Goal: Task Accomplishment & Management: Complete application form

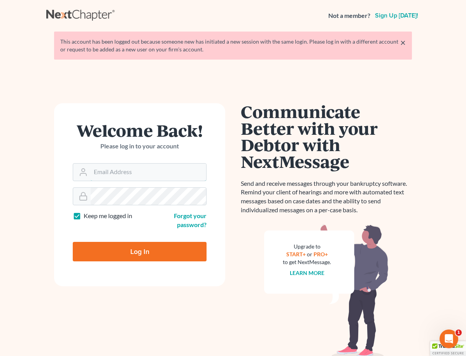
type input "[EMAIL_ADDRESS][DOMAIN_NAME]"
click at [140, 250] on input "Log In" at bounding box center [140, 251] width 134 height 19
type input "Thinking..."
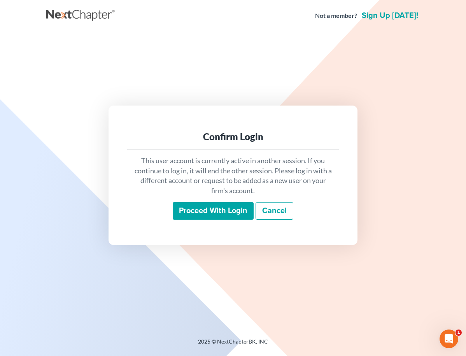
click at [191, 211] on input "Proceed with login" at bounding box center [213, 211] width 81 height 18
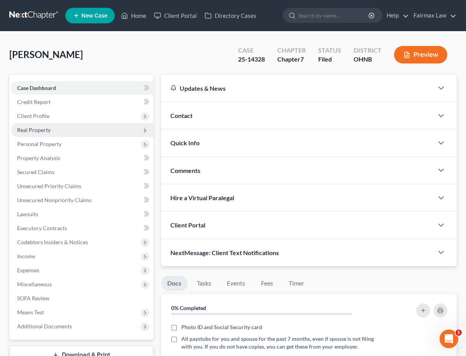
click at [89, 134] on span "Real Property" at bounding box center [82, 130] width 142 height 14
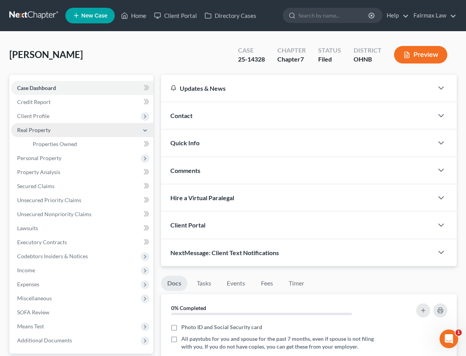
click at [95, 134] on span "Real Property" at bounding box center [82, 130] width 142 height 14
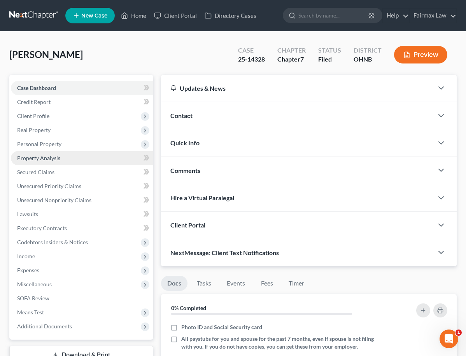
click at [78, 158] on link "Property Analysis" at bounding box center [82, 158] width 142 height 14
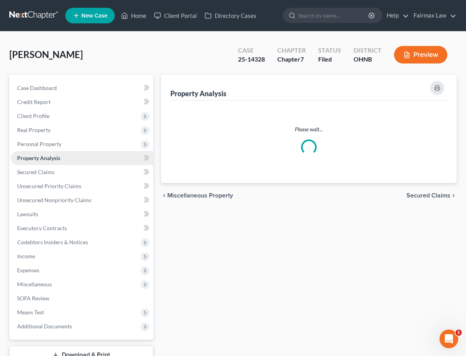
click at [79, 151] on link "Property Analysis" at bounding box center [82, 158] width 142 height 14
click at [81, 147] on span "Personal Property" at bounding box center [82, 144] width 142 height 14
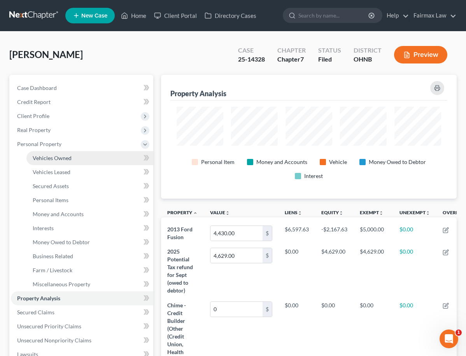
scroll to position [124, 296]
click at [76, 161] on link "Vehicles Owned" at bounding box center [89, 158] width 127 height 14
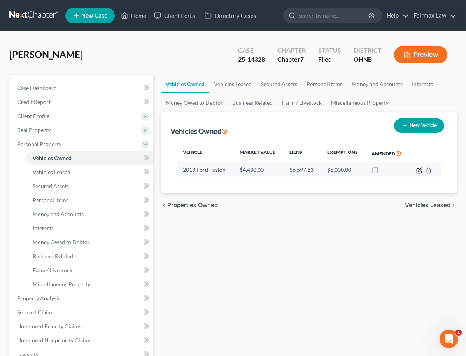
click at [418, 170] on icon "button" at bounding box center [419, 170] width 6 height 6
select select "0"
select select "13"
select select "2"
select select "0"
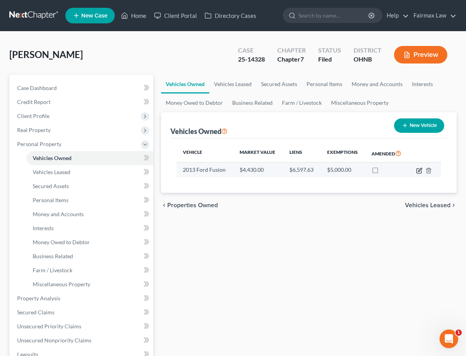
select select "45"
select select "0"
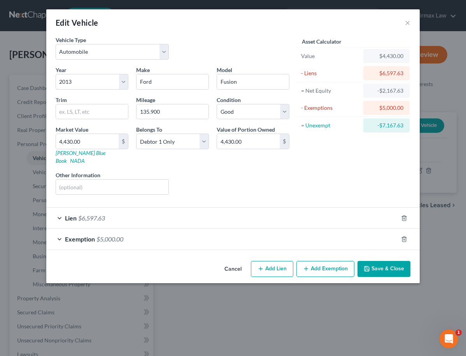
click at [313, 210] on div "Lien $6,597.63" at bounding box center [222, 217] width 352 height 21
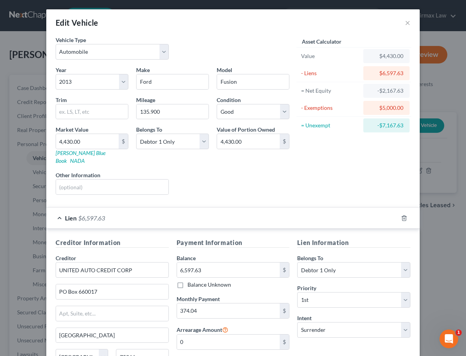
click at [313, 210] on div "Lien $6,597.63" at bounding box center [222, 217] width 352 height 21
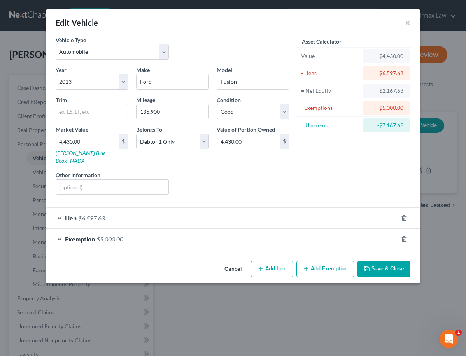
click at [311, 234] on div "Exemption $5,000.00" at bounding box center [222, 238] width 352 height 21
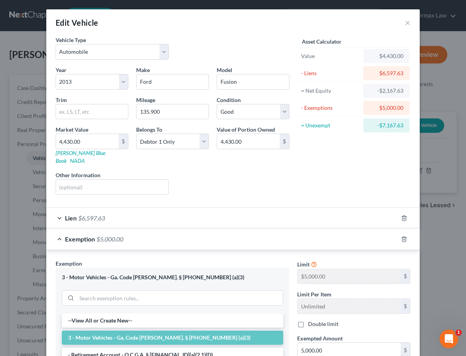
click at [311, 233] on div "Exemption $5,000.00" at bounding box center [222, 238] width 352 height 21
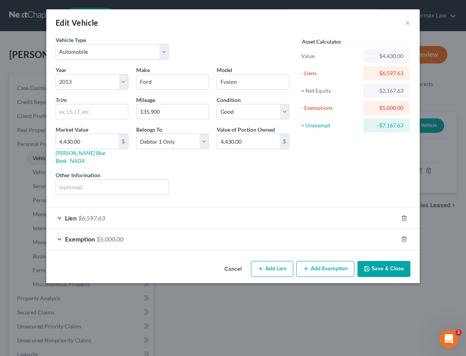
click at [146, 236] on div "Exemption $5,000.00" at bounding box center [222, 238] width 352 height 21
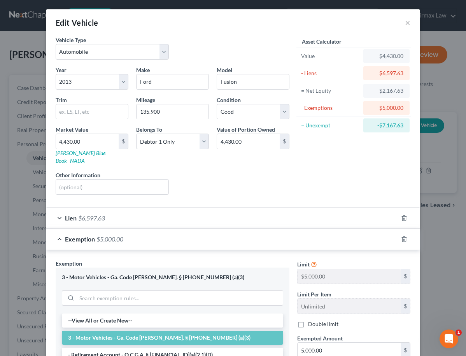
click at [142, 233] on div "Exemption $5,000.00" at bounding box center [222, 238] width 352 height 21
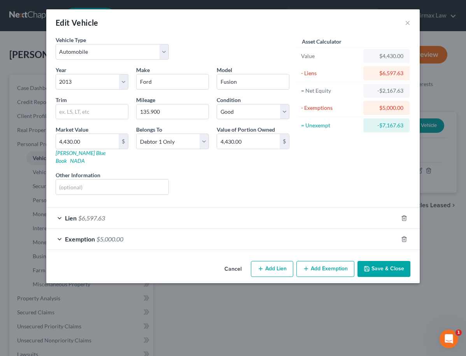
click at [146, 214] on div "Lien $6,597.63" at bounding box center [222, 217] width 352 height 21
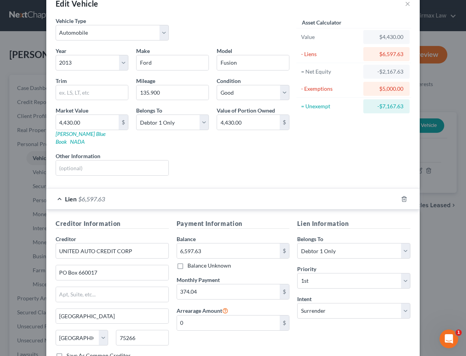
scroll to position [22, 0]
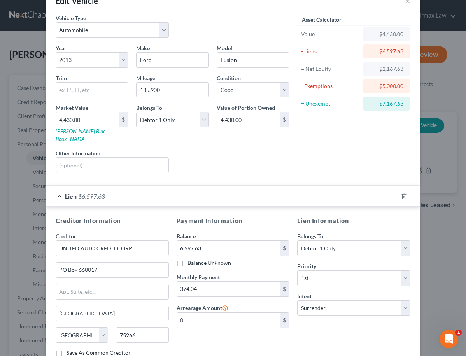
click at [143, 195] on div "Lien $6,597.63" at bounding box center [222, 196] width 352 height 21
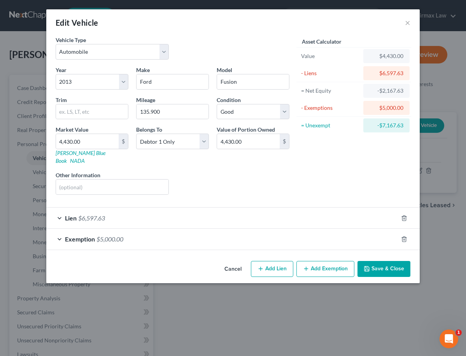
scroll to position [0, 0]
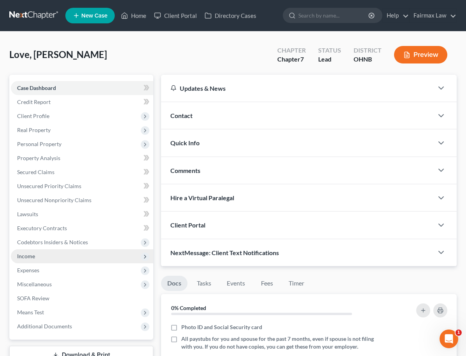
click at [52, 260] on span "Income" at bounding box center [82, 256] width 142 height 14
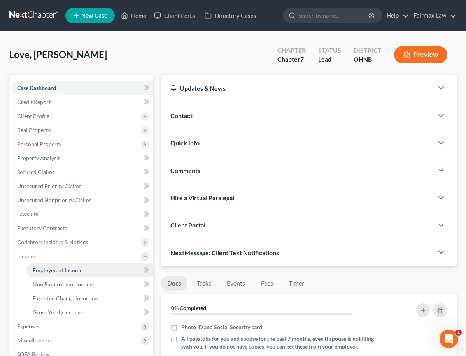
click at [52, 267] on span "Employment Income" at bounding box center [58, 270] width 50 height 7
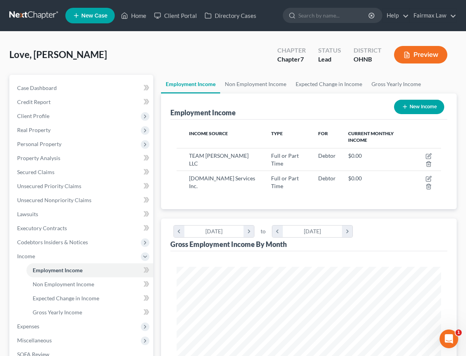
scroll to position [132, 280]
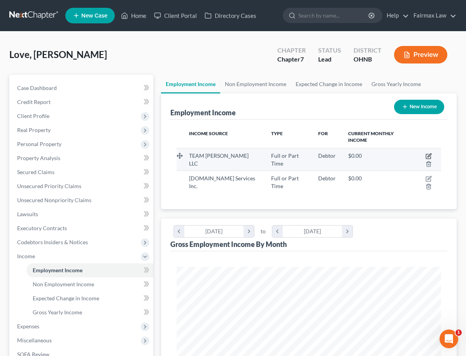
click at [427, 155] on icon "button" at bounding box center [429, 156] width 6 height 6
select select "0"
select select "36"
select select "2"
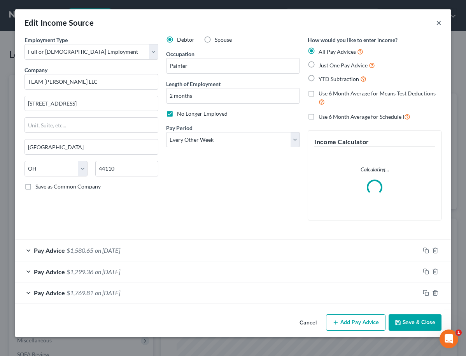
click at [438, 22] on button "×" at bounding box center [438, 22] width 5 height 9
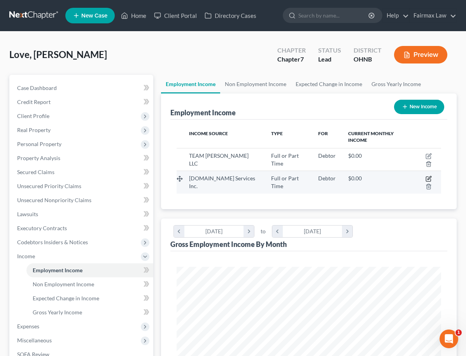
click at [428, 178] on icon "button" at bounding box center [429, 178] width 6 height 6
select select "0"
select select "23"
select select "3"
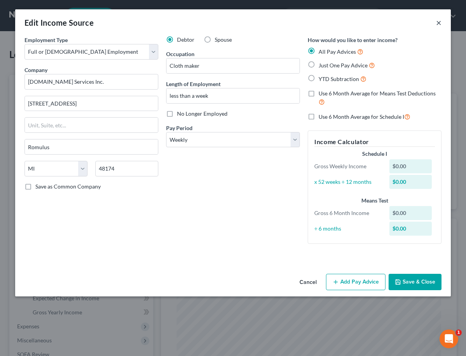
click at [440, 22] on button "×" at bounding box center [438, 22] width 5 height 9
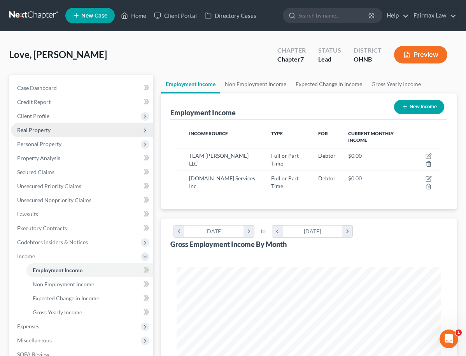
click at [67, 133] on span "Real Property" at bounding box center [82, 130] width 142 height 14
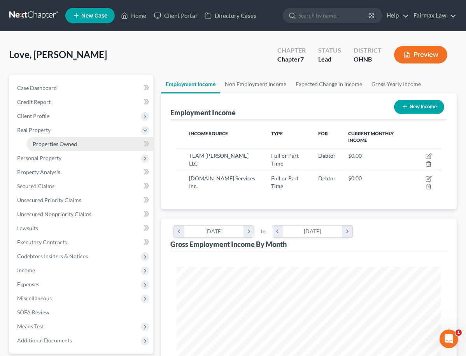
click at [63, 145] on span "Properties Owned" at bounding box center [55, 143] width 44 height 7
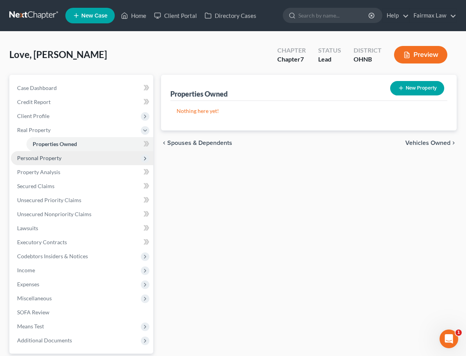
click at [59, 155] on span "Personal Property" at bounding box center [39, 157] width 44 height 7
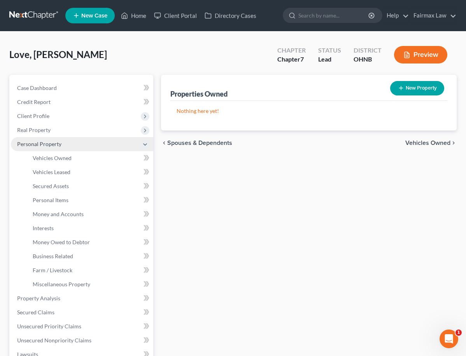
click at [59, 164] on link "Vehicles Owned" at bounding box center [89, 158] width 127 height 14
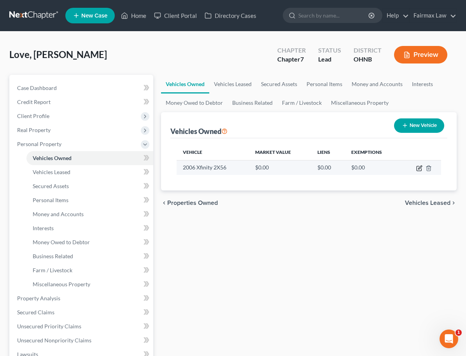
click at [419, 168] on icon "button" at bounding box center [420, 167] width 4 height 4
select select "0"
select select "20"
select select "0"
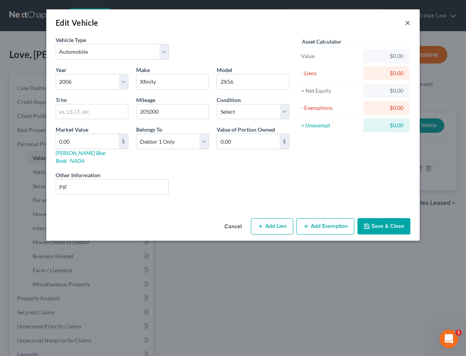
click at [409, 23] on button "×" at bounding box center [407, 22] width 5 height 9
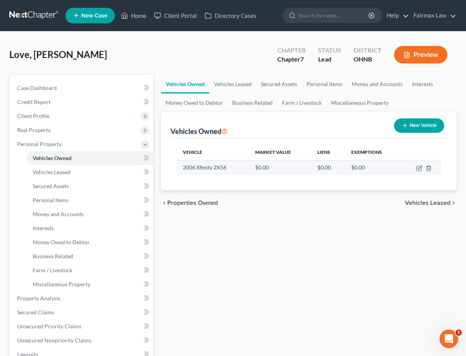
click at [424, 168] on td at bounding box center [421, 167] width 40 height 15
click at [419, 168] on icon "button" at bounding box center [420, 167] width 4 height 4
select select "0"
select select "20"
select select "0"
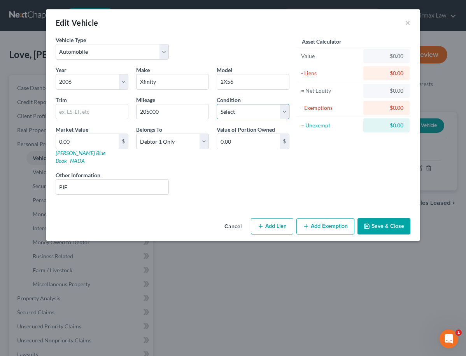
select select "3"
click at [226, 194] on div "Vehicle Type Select Automobile Truck Trailer Watercraft Aircraft Motor Home Atv…" at bounding box center [233, 125] width 374 height 179
click at [410, 23] on button "×" at bounding box center [407, 22] width 5 height 9
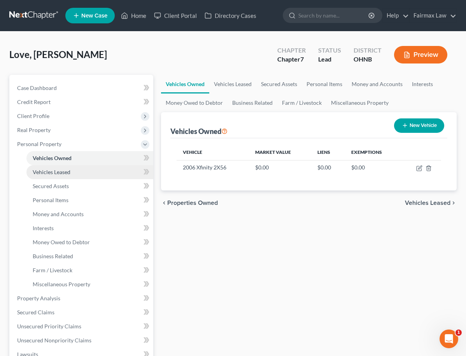
click at [75, 175] on link "Vehicles Leased" at bounding box center [89, 172] width 127 height 14
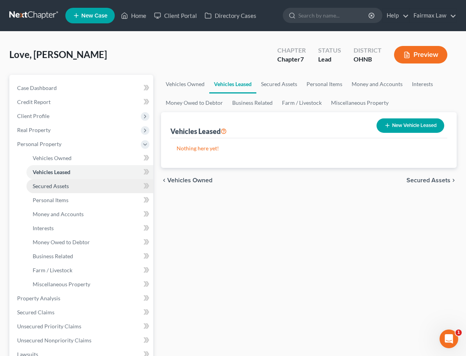
click at [75, 181] on link "Secured Assets" at bounding box center [89, 186] width 127 height 14
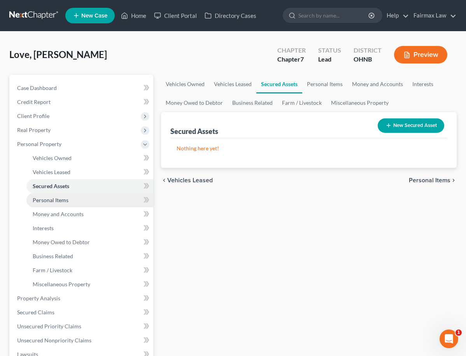
click at [56, 205] on link "Personal Items" at bounding box center [89, 200] width 127 height 14
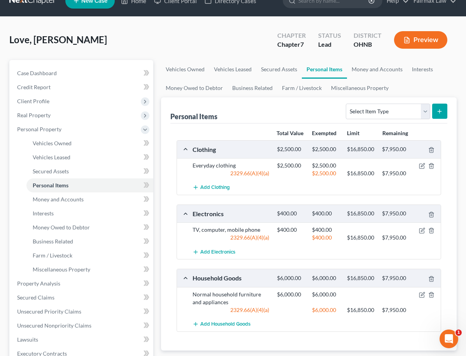
scroll to position [128, 0]
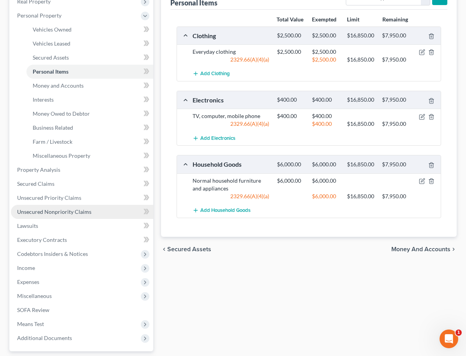
click at [54, 216] on link "Unsecured Nonpriority Claims" at bounding box center [82, 212] width 142 height 14
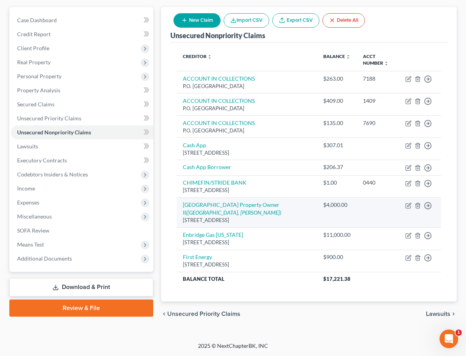
scroll to position [72, 0]
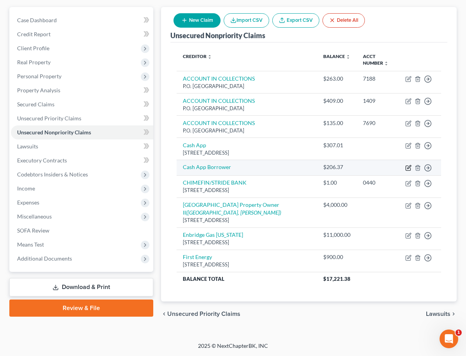
click at [408, 168] on icon "button" at bounding box center [409, 167] width 4 height 4
select select "0"
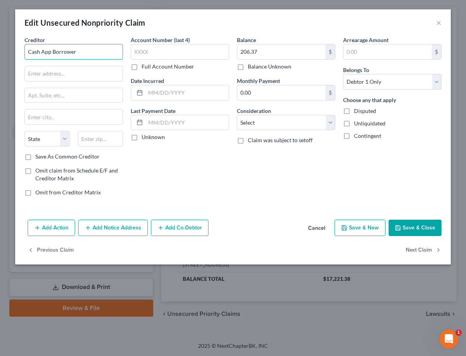
click at [105, 46] on input "Cash App Borrower" at bounding box center [74, 52] width 98 height 16
drag, startPoint x: 104, startPoint y: 51, endPoint x: 51, endPoint y: 50, distance: 52.9
click at [51, 50] on input "Cash App Borrower" at bounding box center [74, 52] width 98 height 16
type input "C"
click at [442, 22] on div "Edit Unsecured Nonpriority Claim ×" at bounding box center [233, 22] width 436 height 26
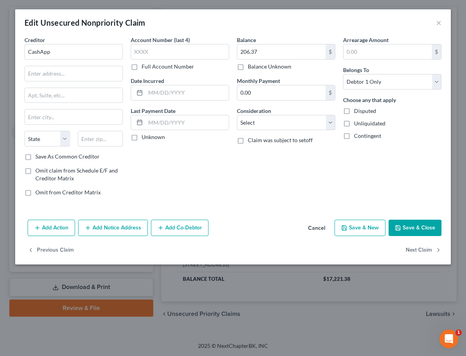
type input "CashApp"
click at [437, 21] on button "×" at bounding box center [438, 22] width 5 height 9
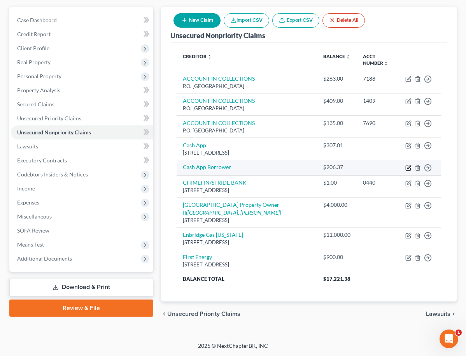
click at [409, 168] on icon "button" at bounding box center [409, 167] width 4 height 4
select select "0"
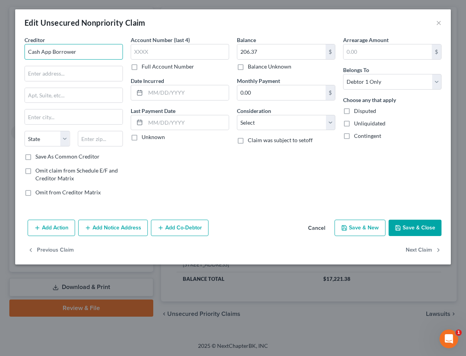
click at [95, 58] on input "Cash App Borrower" at bounding box center [74, 52] width 98 height 16
type input "Cash App Borrow"
type input "Block"
drag, startPoint x: 93, startPoint y: 58, endPoint x: -43, endPoint y: 56, distance: 136.2
click at [0, 56] on html "Home New Case Client Portal Directory Cases Fairmax Law farrah@fairmaxlaw.com M…" at bounding box center [233, 143] width 466 height 423
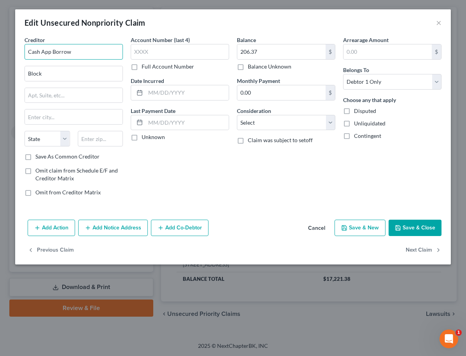
drag, startPoint x: 102, startPoint y: 48, endPoint x: -27, endPoint y: 40, distance: 129.8
click at [0, 40] on html "Home New Case Client Portal Directory Cases Fairmax Law farrah@fairmaxlaw.com M…" at bounding box center [233, 143] width 466 height 423
type input "Block Inc"
drag, startPoint x: 68, startPoint y: 75, endPoint x: -11, endPoint y: 63, distance: 79.9
click at [0, 63] on html "Home New Case Client Portal Directory Cases Fairmax Law farrah@fairmaxlaw.com M…" at bounding box center [233, 143] width 466 height 423
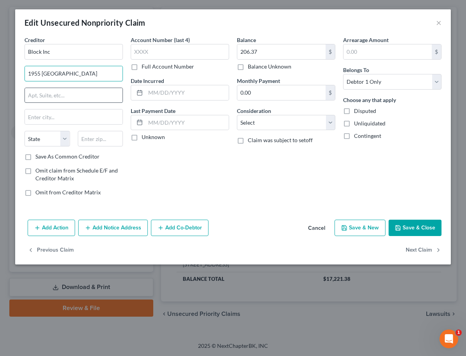
type input "1955 Broadway"
type input "Suite 600"
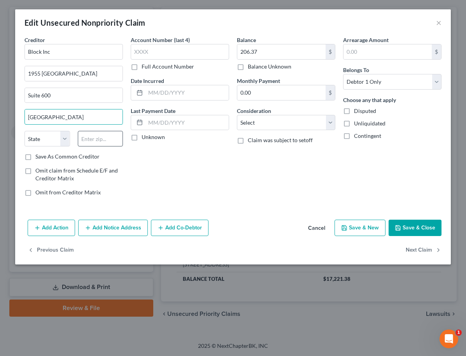
type input "Oakland"
type input "94612"
click at [228, 186] on div "Account Number (last 4) Full Account Number Date Incurred Last Payment Date Unk…" at bounding box center [180, 119] width 106 height 167
select select "4"
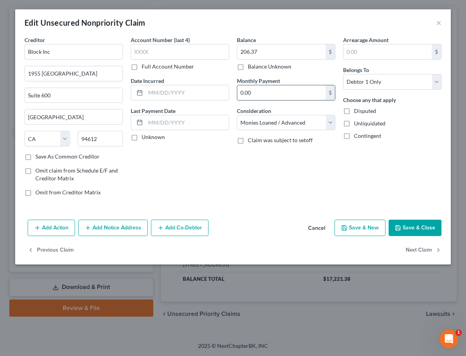
click at [299, 95] on input "0.00" at bounding box center [281, 92] width 88 height 15
select select "14"
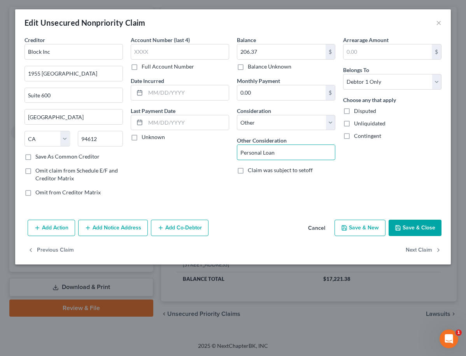
type input "Personal Loan"
click at [408, 225] on button "Save & Close" at bounding box center [415, 227] width 53 height 16
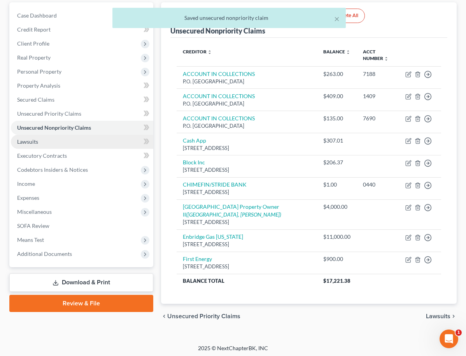
click at [117, 139] on link "Lawsuits" at bounding box center [82, 142] width 142 height 14
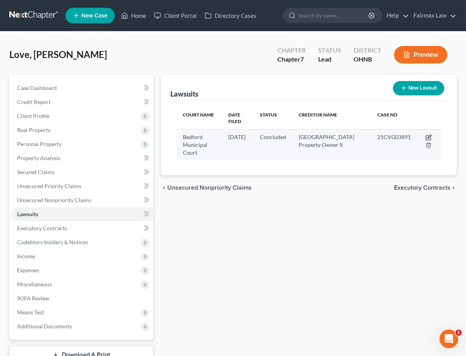
click at [430, 134] on icon "button" at bounding box center [429, 137] width 6 height 6
select select "36"
select select "2"
select select "3"
select select "36"
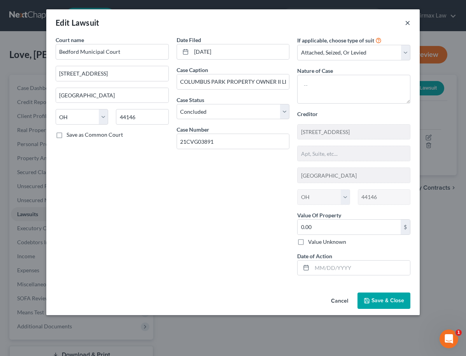
click at [410, 22] on button "×" at bounding box center [407, 22] width 5 height 9
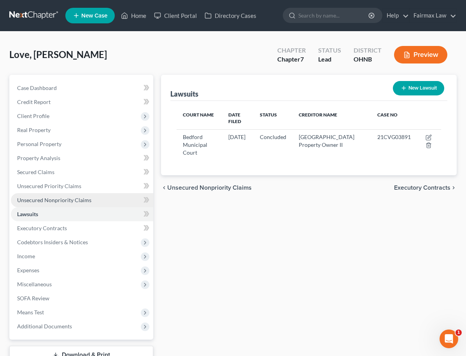
click at [67, 204] on link "Unsecured Nonpriority Claims" at bounding box center [82, 200] width 142 height 14
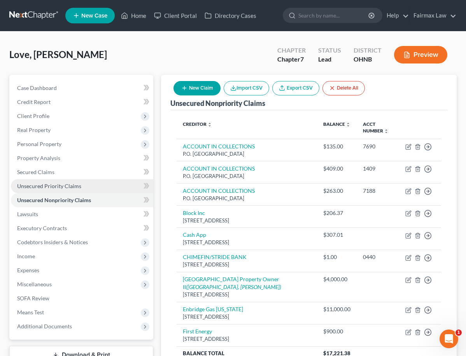
click at [68, 188] on span "Unsecured Priority Claims" at bounding box center [49, 185] width 64 height 7
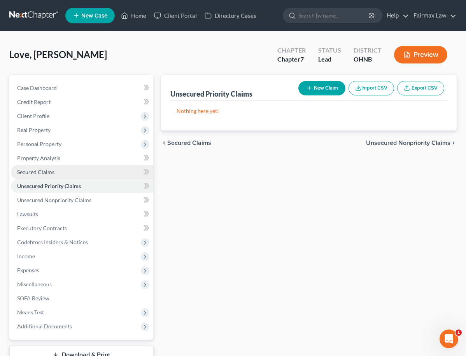
click at [63, 170] on link "Secured Claims" at bounding box center [82, 172] width 142 height 14
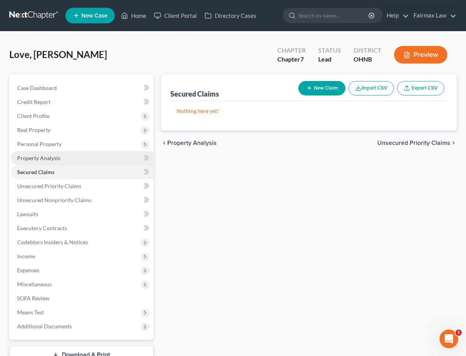
click at [63, 163] on link "Property Analysis" at bounding box center [82, 158] width 142 height 14
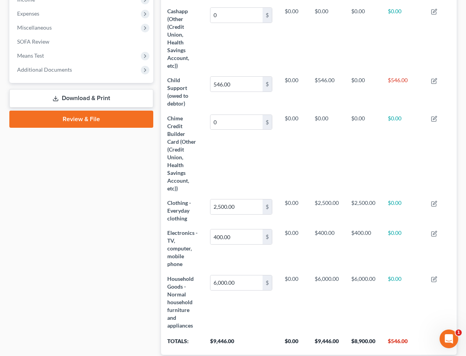
scroll to position [152, 0]
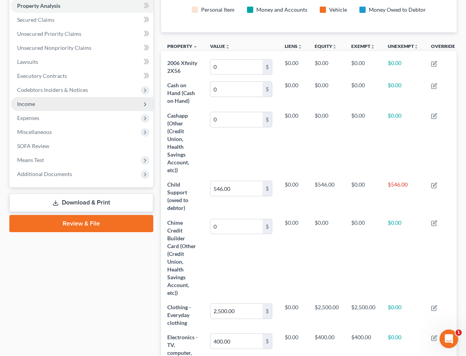
click at [47, 101] on span "Income" at bounding box center [82, 104] width 142 height 14
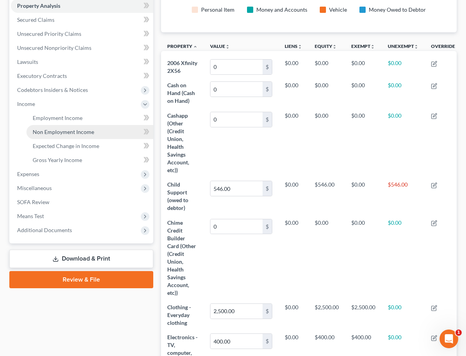
click at [46, 129] on span "Non Employment Income" at bounding box center [63, 131] width 61 height 7
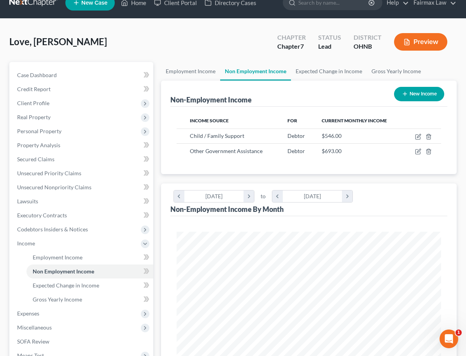
scroll to position [13, 0]
click at [418, 151] on icon "button" at bounding box center [418, 151] width 6 height 6
select select "5"
select select "0"
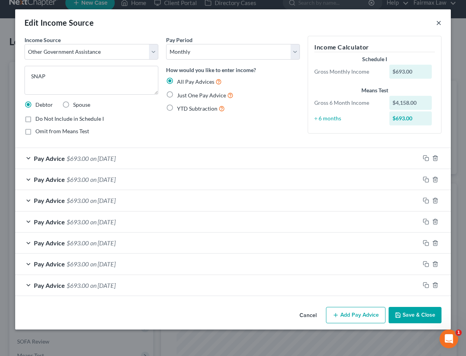
click at [436, 24] on button "×" at bounding box center [438, 22] width 5 height 9
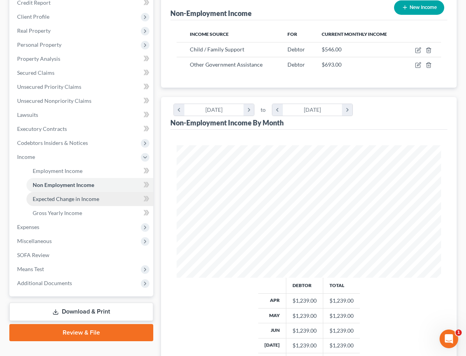
scroll to position [105, 0]
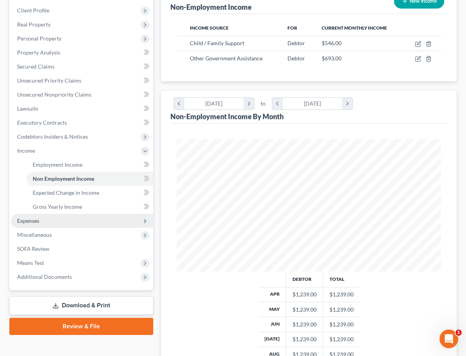
click at [74, 220] on span "Expenses" at bounding box center [82, 221] width 142 height 14
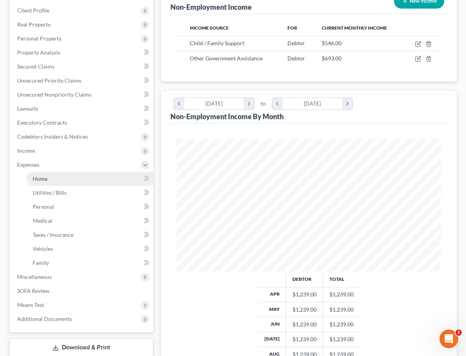
click at [65, 183] on link "Home" at bounding box center [89, 179] width 127 height 14
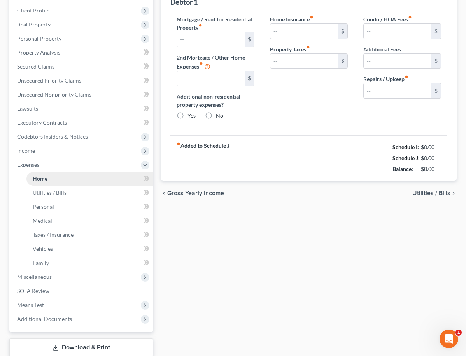
scroll to position [14, 0]
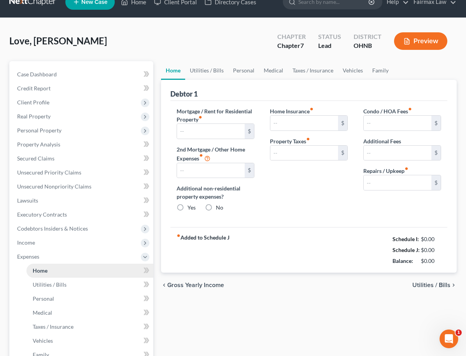
type input "1,175.00"
type input "0.00"
radio input "true"
type input "0.00"
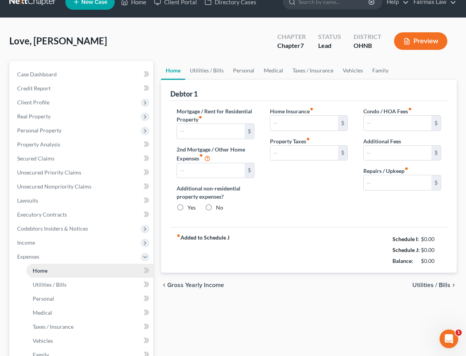
type input "0.00"
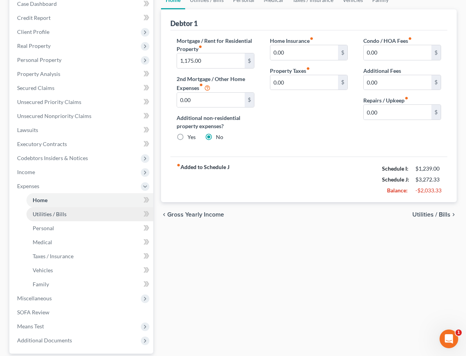
click at [57, 216] on span "Utilities / Bills" at bounding box center [50, 214] width 34 height 7
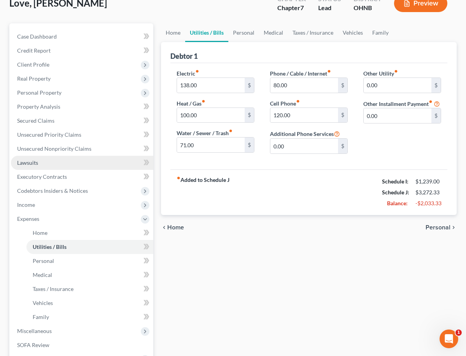
scroll to position [54, 0]
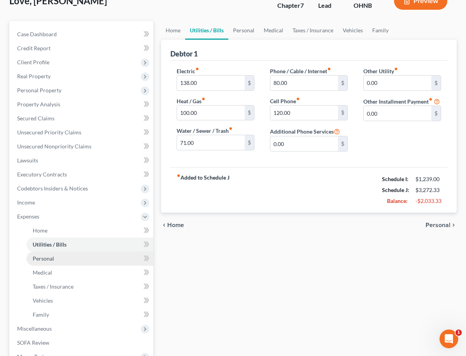
click at [50, 260] on span "Personal" at bounding box center [43, 258] width 21 height 7
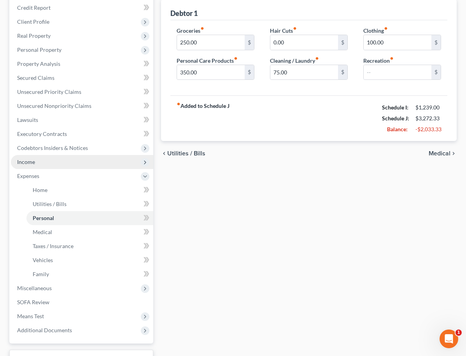
scroll to position [95, 0]
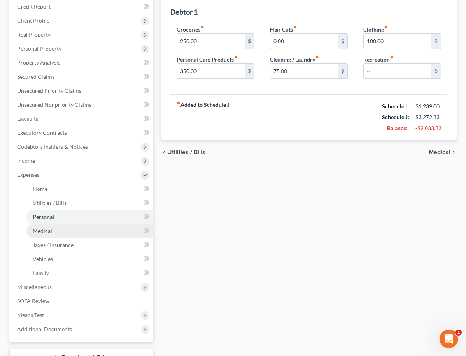
click at [56, 227] on link "Medical" at bounding box center [89, 231] width 127 height 14
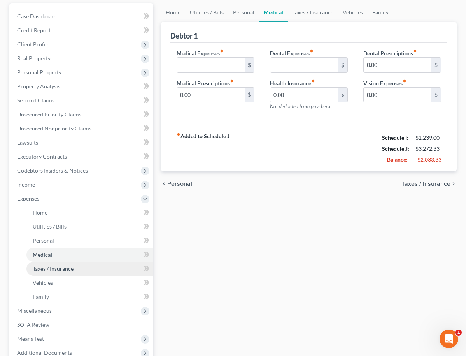
click at [49, 272] on link "Taxes / Insurance" at bounding box center [89, 268] width 127 height 14
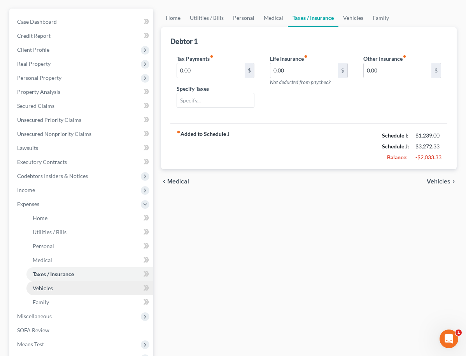
click at [50, 293] on link "Vehicles" at bounding box center [89, 288] width 127 height 14
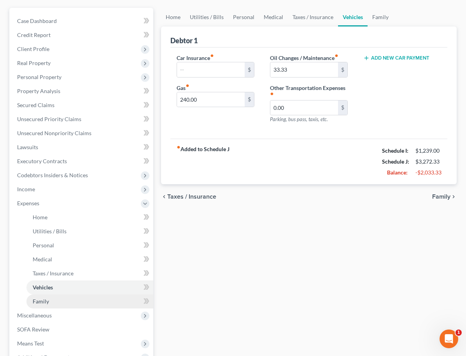
click at [49, 299] on link "Family" at bounding box center [89, 301] width 127 height 14
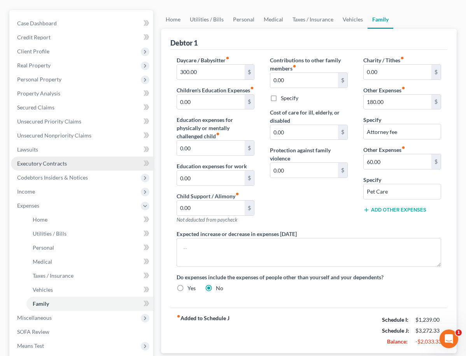
click at [45, 161] on span "Executory Contracts" at bounding box center [42, 163] width 50 height 7
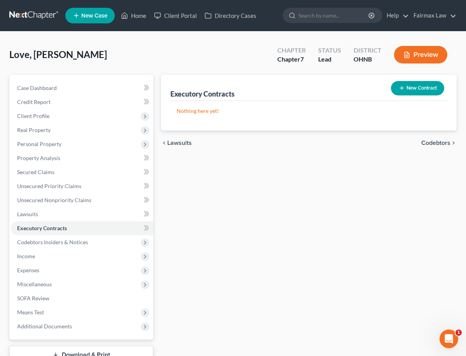
click at [429, 85] on button "New Contract" at bounding box center [417, 88] width 53 height 14
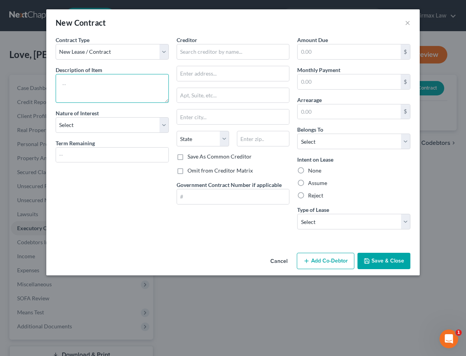
click at [114, 96] on textarea at bounding box center [112, 88] width 113 height 29
type textarea "Lease Agreement"
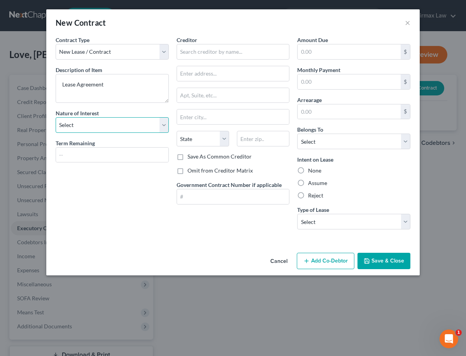
select select "3"
click at [208, 54] on input "text" at bounding box center [233, 52] width 113 height 16
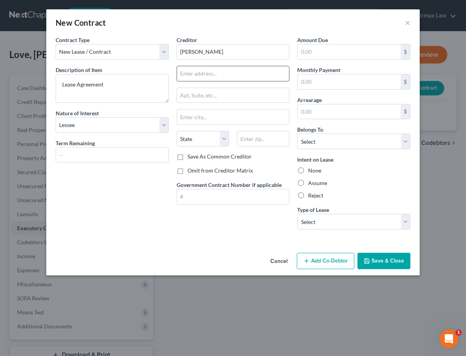
type input "Gloria Brown"
click at [311, 181] on label "Assume" at bounding box center [317, 183] width 19 height 8
click at [311, 181] on input "Assume" at bounding box center [313, 181] width 5 height 5
radio input "true"
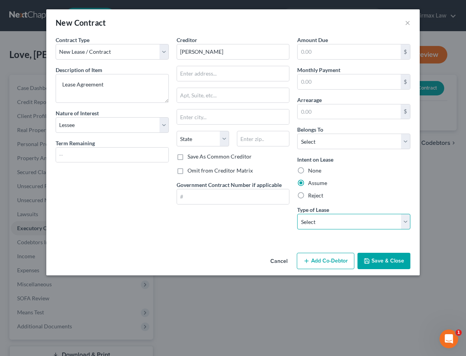
select select "0"
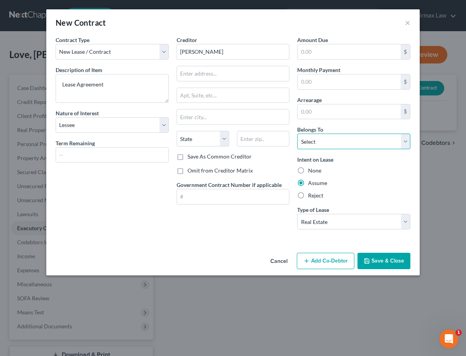
select select "0"
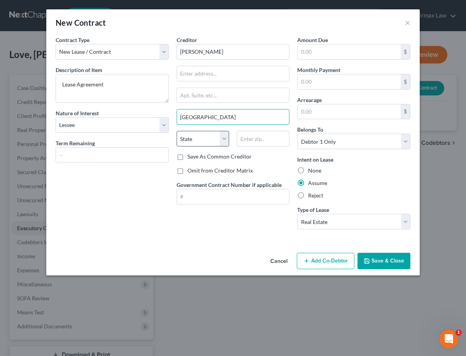
type input "Streetborough"
select select "36"
click at [388, 265] on button "Save & Close" at bounding box center [384, 261] width 53 height 16
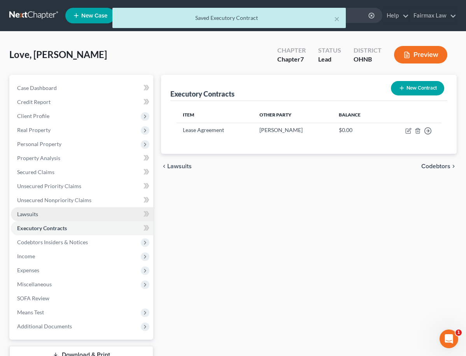
click at [62, 215] on link "Lawsuits" at bounding box center [82, 214] width 142 height 14
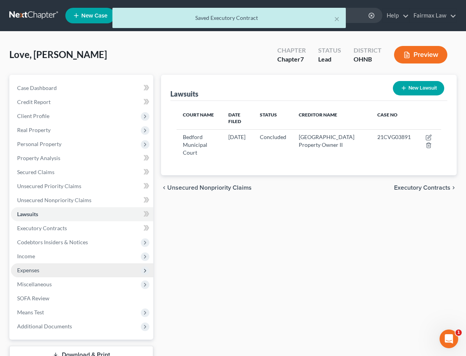
click at [49, 272] on span "Expenses" at bounding box center [82, 270] width 142 height 14
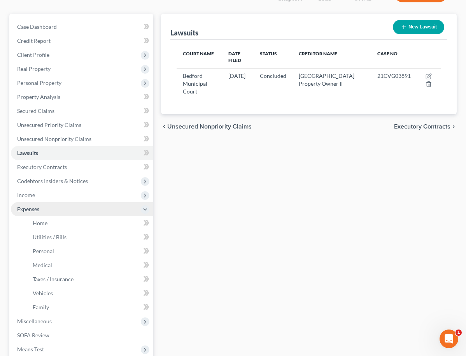
scroll to position [64, 0]
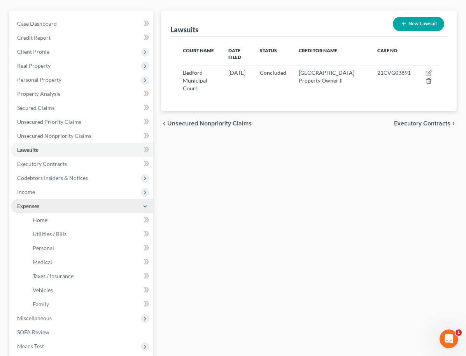
click at [147, 208] on icon at bounding box center [145, 206] width 6 height 6
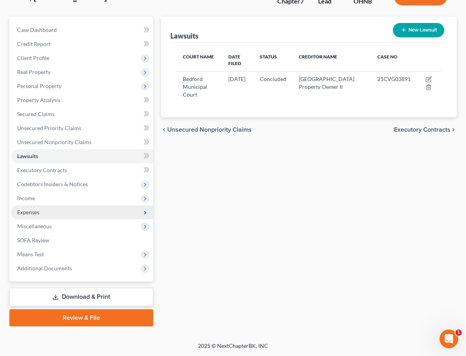
scroll to position [58, 0]
click at [64, 41] on link "Credit Report" at bounding box center [82, 44] width 142 height 14
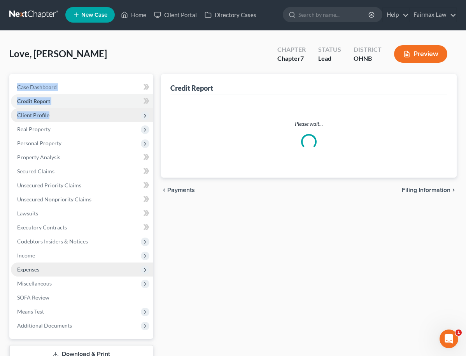
click at [58, 60] on div "Love, Erica Upgraded Chapter Chapter 7 Status Lead District OHNB Preview Petiti…" at bounding box center [232, 214] width 447 height 349
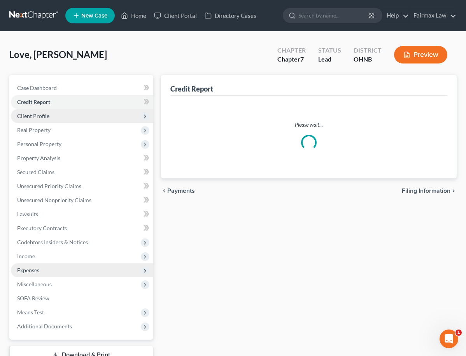
click at [44, 120] on span "Client Profile" at bounding box center [82, 116] width 142 height 14
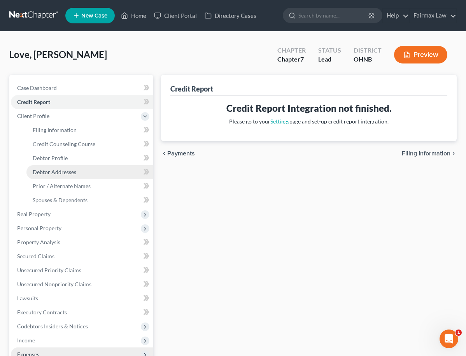
click at [58, 174] on span "Debtor Addresses" at bounding box center [55, 171] width 44 height 7
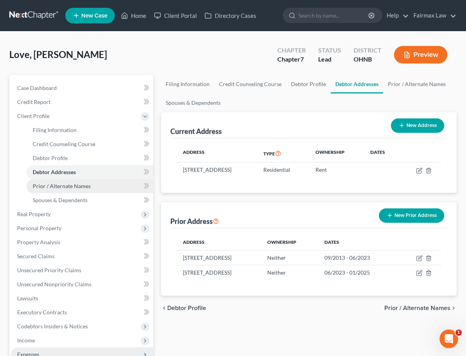
click at [68, 184] on span "Prior / Alternate Names" at bounding box center [62, 185] width 58 height 7
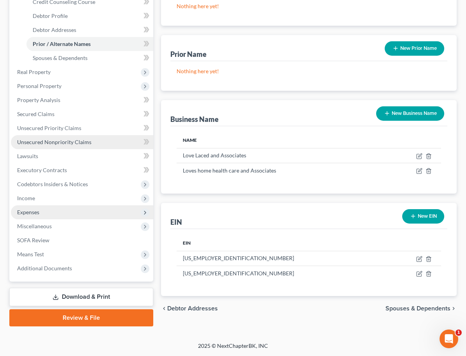
scroll to position [142, 0]
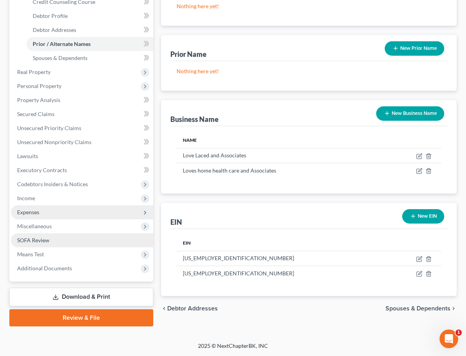
click at [51, 243] on link "SOFA Review" at bounding box center [82, 240] width 142 height 14
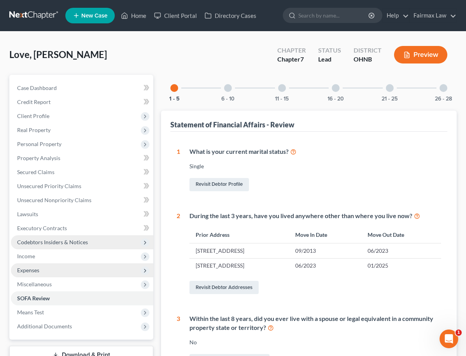
scroll to position [12, 0]
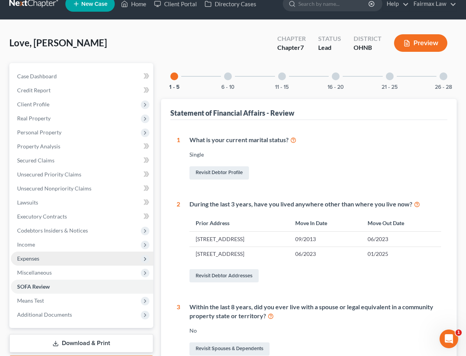
click at [233, 81] on div "6 - 10" at bounding box center [228, 76] width 26 height 26
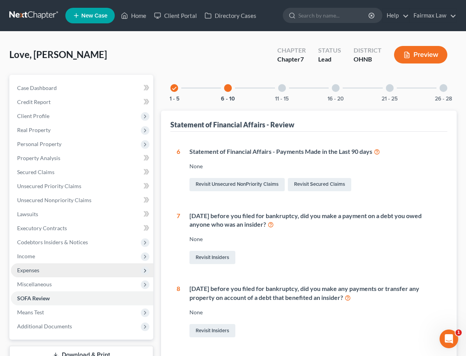
scroll to position [0, 0]
click at [396, 91] on div "21 - 25" at bounding box center [390, 88] width 26 height 26
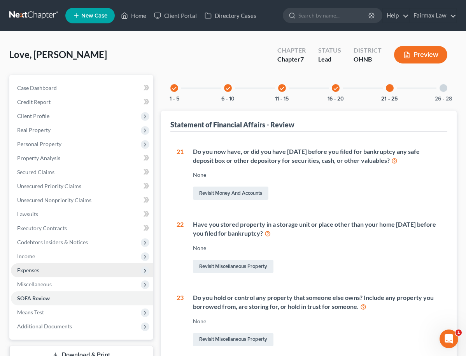
click at [444, 92] on div "26 - 28" at bounding box center [443, 88] width 26 height 26
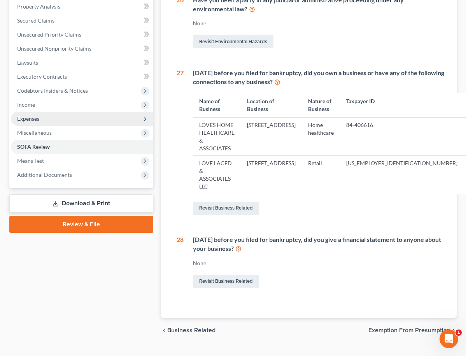
scroll to position [63, 0]
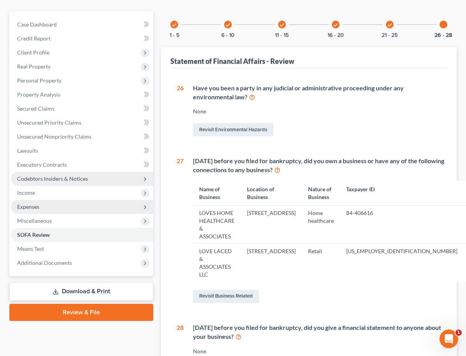
click at [92, 177] on span "Codebtors Insiders & Notices" at bounding box center [82, 179] width 142 height 14
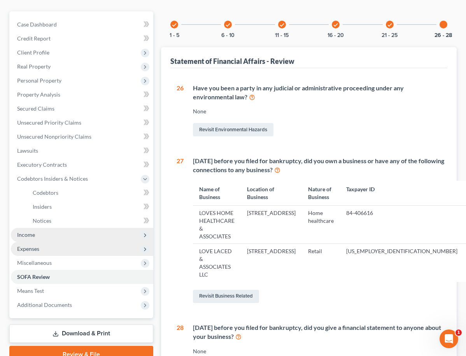
click at [60, 239] on span "Income" at bounding box center [82, 235] width 142 height 14
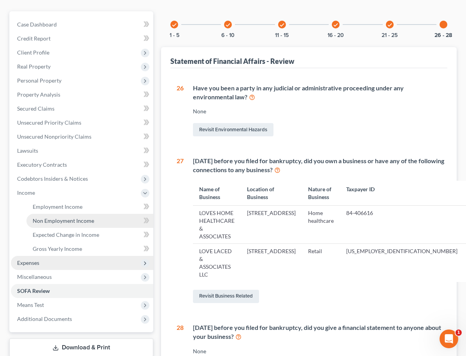
click at [61, 217] on span "Non Employment Income" at bounding box center [63, 220] width 61 height 7
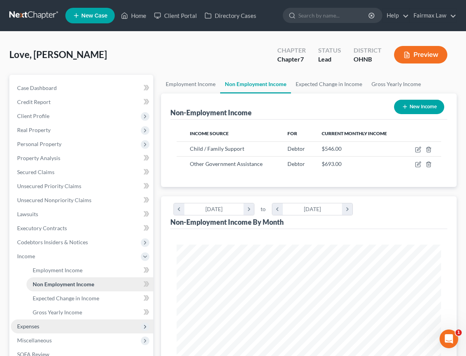
scroll to position [132, 280]
click at [53, 316] on link "Gross Yearly Income" at bounding box center [89, 312] width 127 height 14
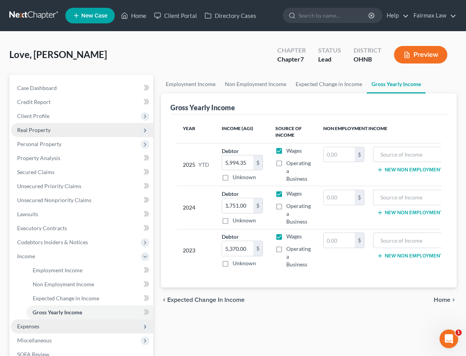
click at [121, 126] on span "Real Property" at bounding box center [82, 130] width 142 height 14
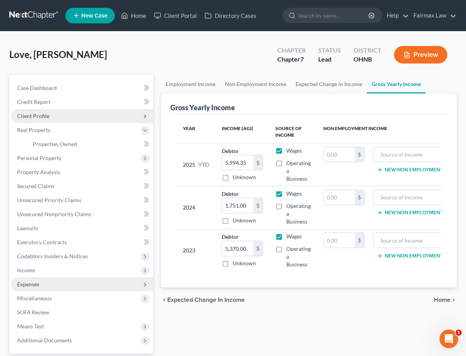
click at [115, 116] on span "Client Profile" at bounding box center [82, 116] width 142 height 14
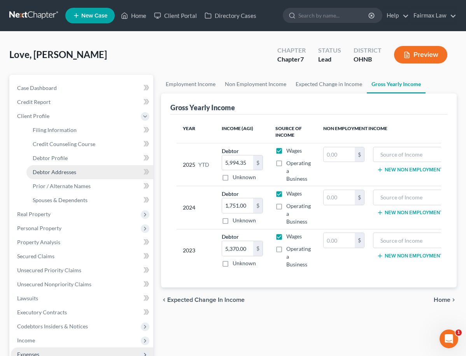
click at [94, 175] on link "Debtor Addresses" at bounding box center [89, 172] width 127 height 14
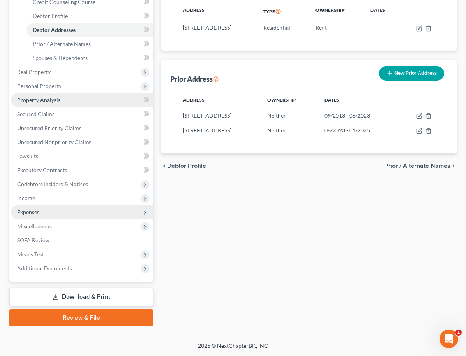
scroll to position [142, 0]
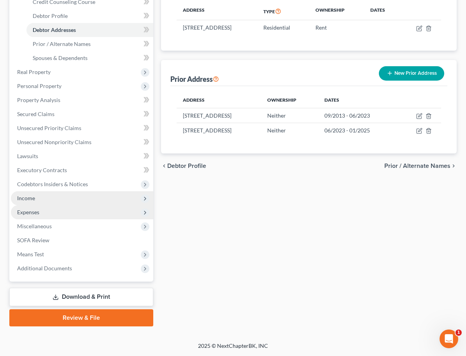
click at [83, 198] on span "Income" at bounding box center [82, 198] width 142 height 14
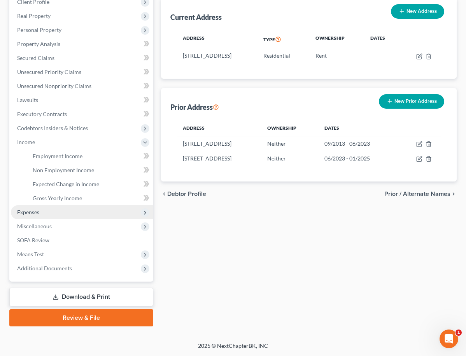
scroll to position [114, 0]
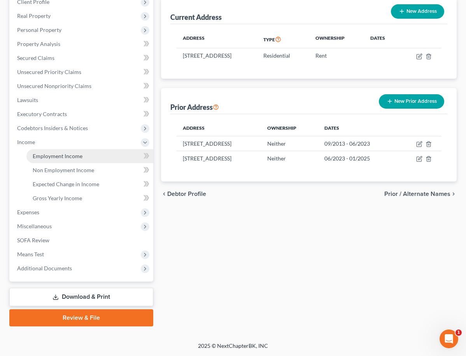
click at [89, 160] on link "Employment Income" at bounding box center [89, 156] width 127 height 14
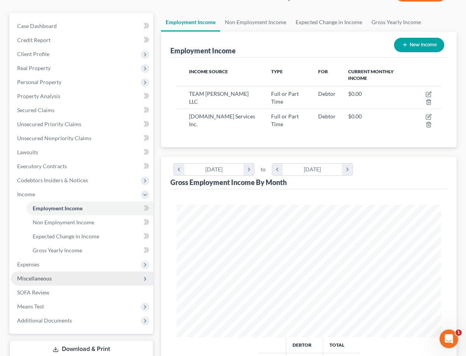
scroll to position [62, 0]
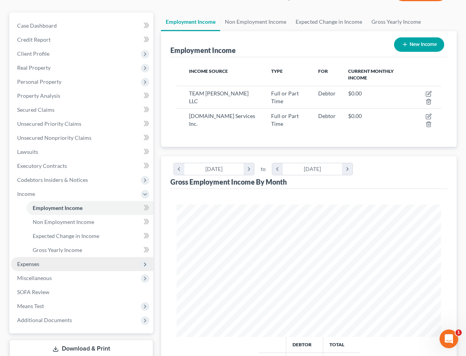
click at [72, 262] on span "Expenses" at bounding box center [82, 264] width 142 height 14
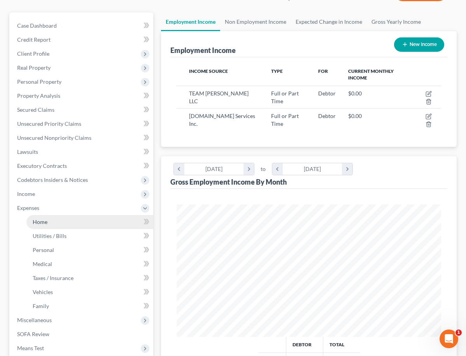
click at [67, 217] on link "Home" at bounding box center [89, 222] width 127 height 14
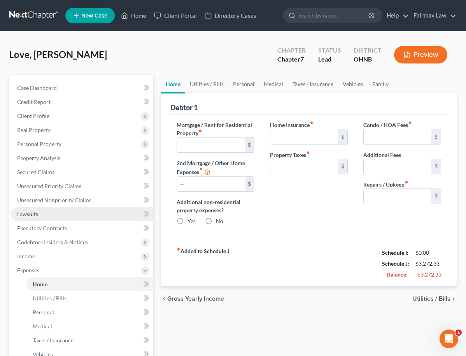
type input "1,175.00"
type input "0.00"
radio input "true"
type input "0.00"
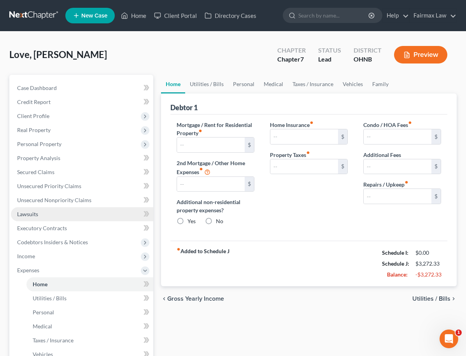
type input "0.00"
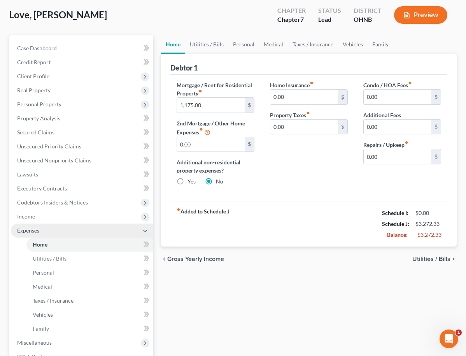
scroll to position [40, 0]
click at [144, 230] on polyline at bounding box center [145, 231] width 3 height 2
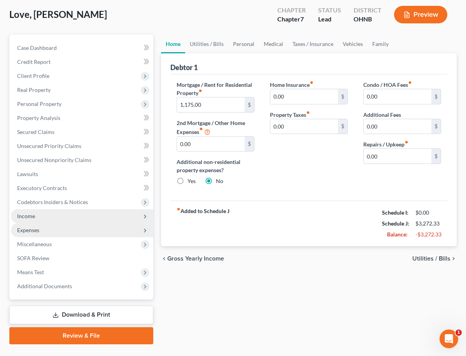
click at [109, 216] on span "Income" at bounding box center [82, 216] width 142 height 14
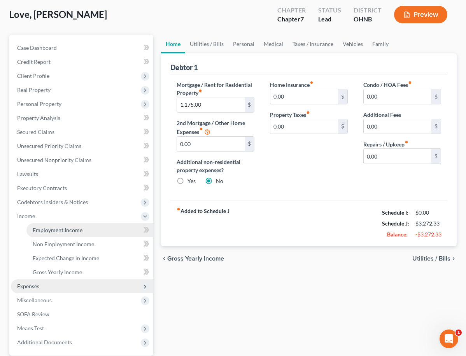
click at [74, 229] on span "Employment Income" at bounding box center [58, 229] width 50 height 7
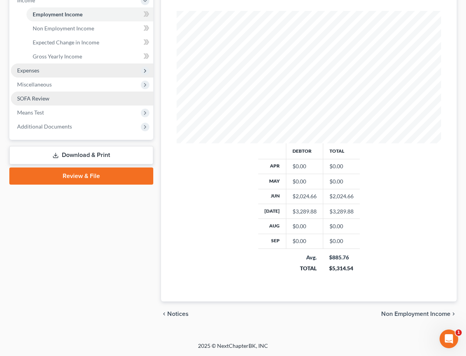
scroll to position [256, 0]
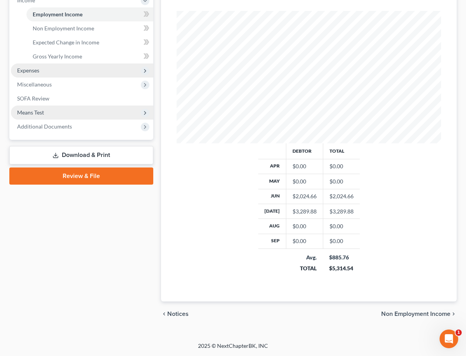
click at [51, 111] on span "Means Test" at bounding box center [82, 112] width 142 height 14
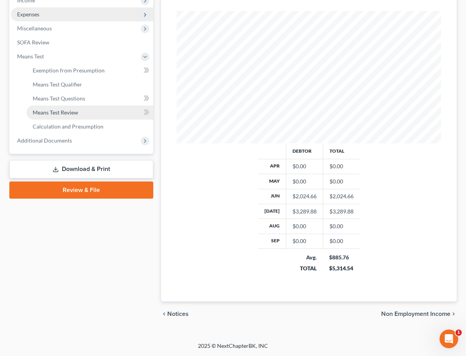
click at [48, 116] on link "Means Test Review" at bounding box center [89, 112] width 127 height 14
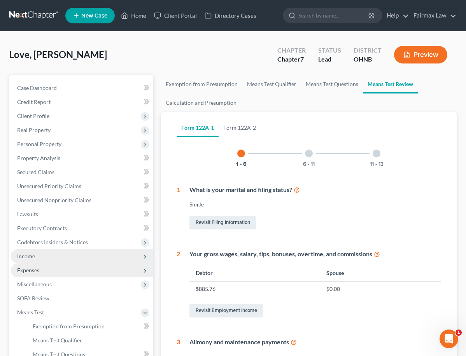
click at [54, 255] on span "Income" at bounding box center [82, 256] width 142 height 14
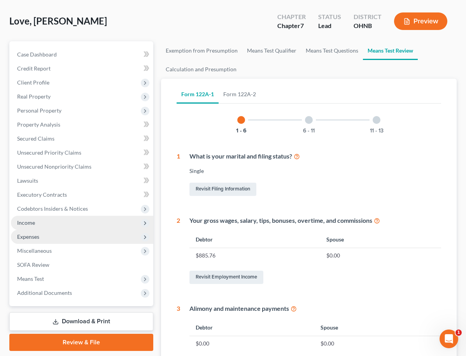
scroll to position [34, 0]
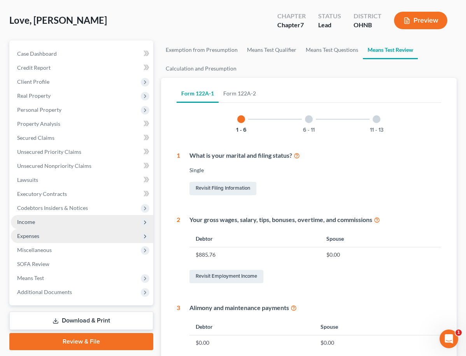
click at [68, 223] on span "Income" at bounding box center [82, 222] width 142 height 14
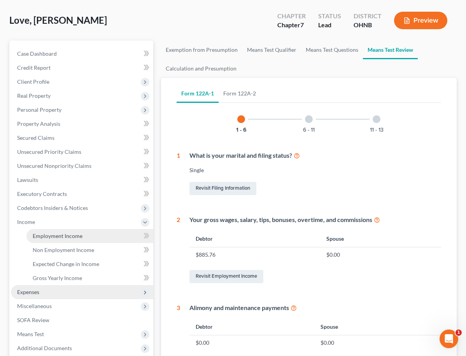
click at [67, 237] on span "Employment Income" at bounding box center [58, 235] width 50 height 7
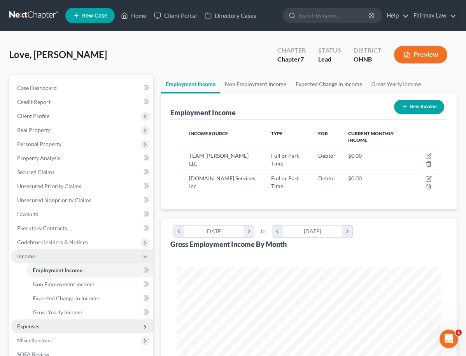
scroll to position [132, 280]
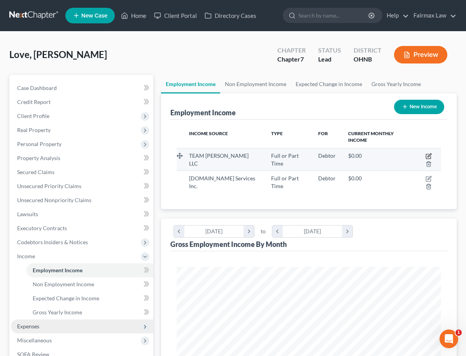
click at [429, 155] on icon "button" at bounding box center [430, 155] width 4 height 4
select select "0"
select select "36"
select select "2"
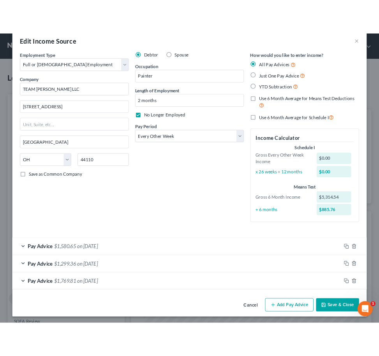
scroll to position [13, 0]
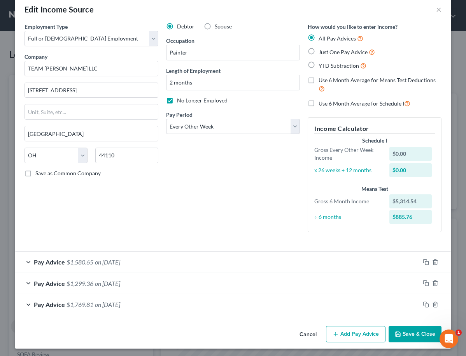
click at [314, 336] on button "Cancel" at bounding box center [308, 334] width 30 height 16
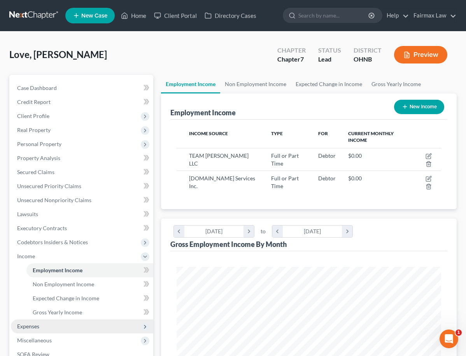
click at [426, 105] on button "New Income" at bounding box center [419, 107] width 50 height 14
select select "0"
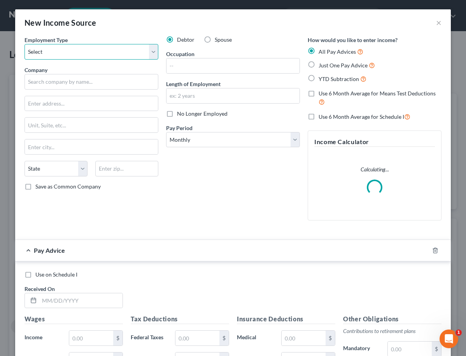
select select "0"
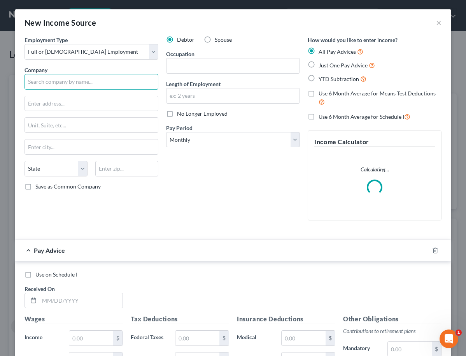
click at [104, 77] on input "text" at bounding box center [92, 82] width 134 height 16
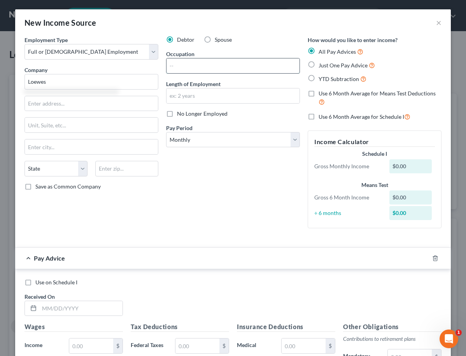
click at [202, 60] on input "text" at bounding box center [233, 65] width 133 height 15
type input "Loewes"
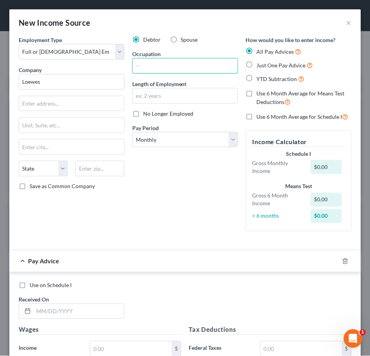
scroll to position [160, 336]
type input "Paint Department"
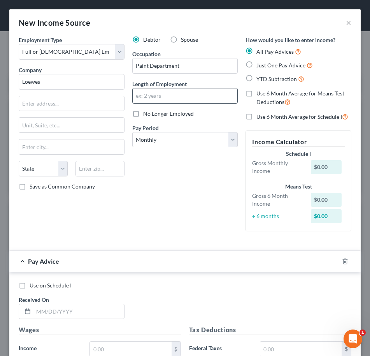
click at [149, 91] on input "text" at bounding box center [185, 95] width 105 height 15
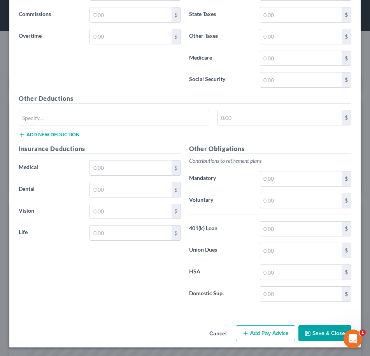
scroll to position [355, 0]
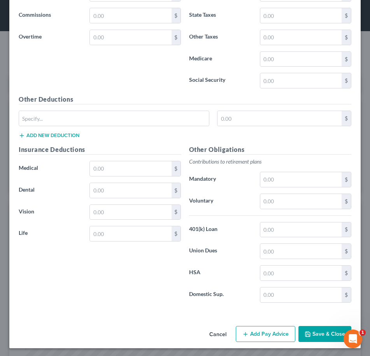
type input "2 months"
click at [326, 331] on button "Save & Close" at bounding box center [324, 334] width 53 height 16
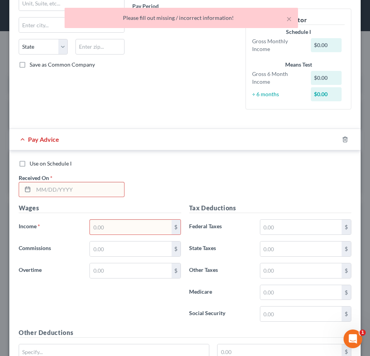
scroll to position [98, 0]
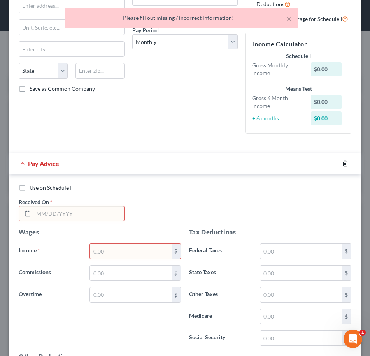
click at [346, 161] on icon "button" at bounding box center [345, 163] width 4 height 5
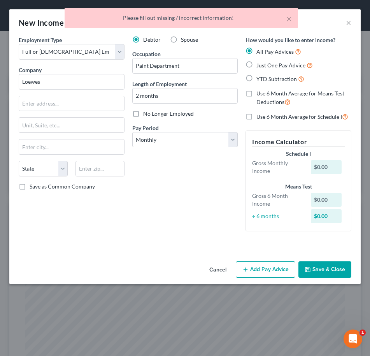
scroll to position [0, 0]
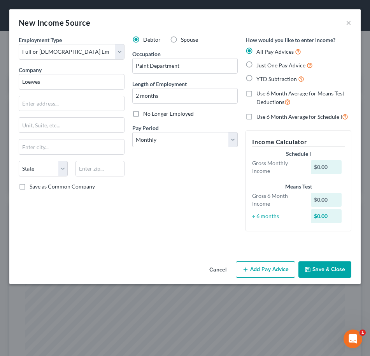
click at [324, 272] on button "Save & Close" at bounding box center [324, 269] width 53 height 16
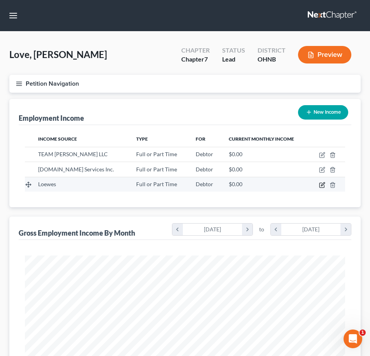
click at [320, 183] on icon "button" at bounding box center [322, 185] width 6 height 6
select select "0"
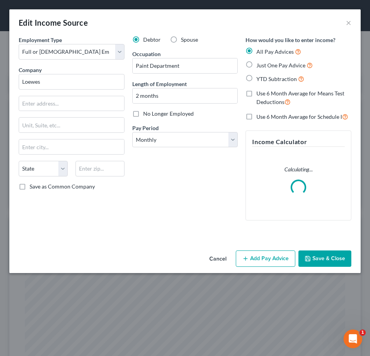
click at [161, 119] on div "Debtor Spouse Occupation Paint Department Length of Employment 2 months No Long…" at bounding box center [185, 131] width 114 height 191
click at [161, 115] on span "No Longer Employed" at bounding box center [168, 113] width 51 height 7
click at [151, 115] on input "No Longer Employed" at bounding box center [148, 112] width 5 height 5
checkbox input "true"
click at [319, 254] on button "Save & Close" at bounding box center [324, 258] width 53 height 16
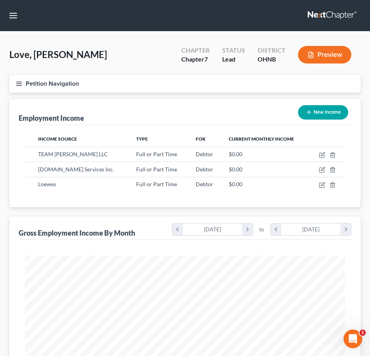
click at [22, 86] on icon "button" at bounding box center [19, 83] width 7 height 7
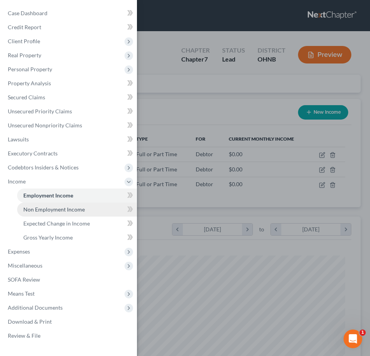
click at [37, 208] on span "Non Employment Income" at bounding box center [53, 209] width 61 height 7
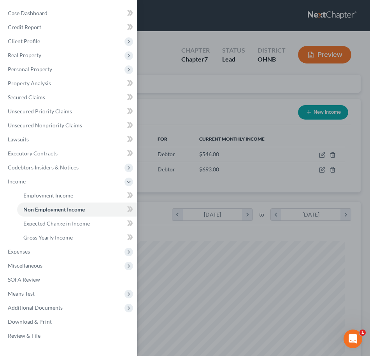
scroll to position [160, 336]
click at [206, 115] on div "Case Dashboard Payments Invoices Payments Payments Credit Report Client Profile" at bounding box center [185, 178] width 370 height 356
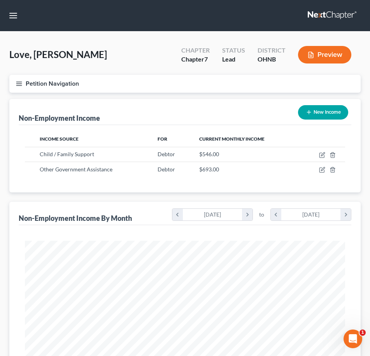
click at [18, 85] on icon "button" at bounding box center [19, 83] width 7 height 7
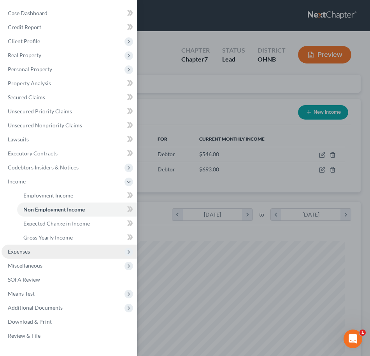
click at [40, 253] on span "Expenses" at bounding box center [69, 251] width 135 height 14
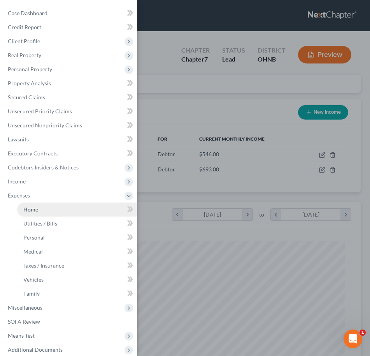
click at [39, 211] on link "Home" at bounding box center [77, 209] width 120 height 14
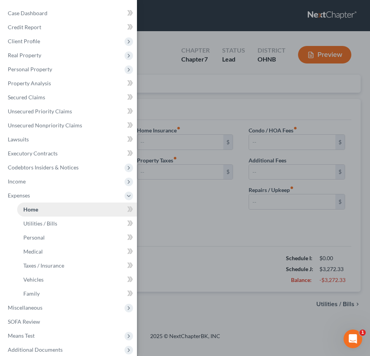
type input "1,175.00"
type input "0.00"
radio input "true"
type input "0.00"
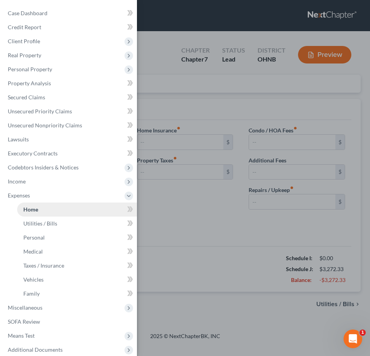
type input "0.00"
click at [202, 225] on div "Case Dashboard Payments Invoices Payments Payments Credit Report Client Profile" at bounding box center [185, 178] width 370 height 356
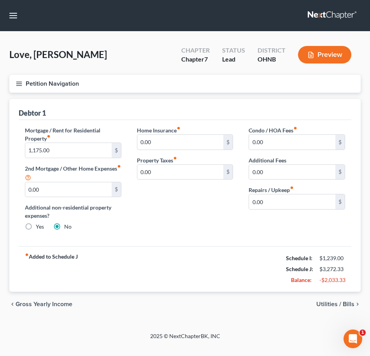
click at [24, 88] on button "Petition Navigation" at bounding box center [184, 84] width 351 height 18
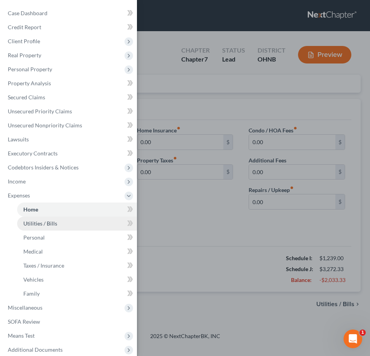
click at [34, 223] on span "Utilities / Bills" at bounding box center [40, 223] width 34 height 7
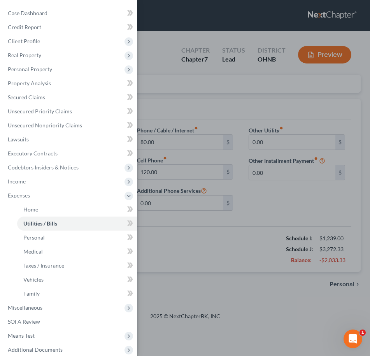
click at [183, 231] on div "Case Dashboard Payments Invoices Payments Payments Credit Report Client Profile" at bounding box center [185, 178] width 370 height 356
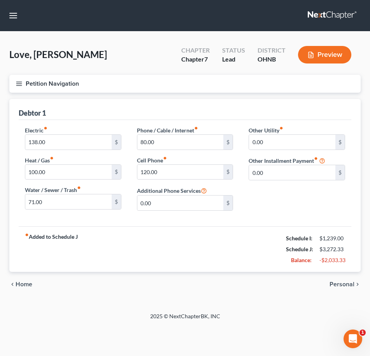
click at [26, 84] on button "Petition Navigation" at bounding box center [184, 84] width 351 height 18
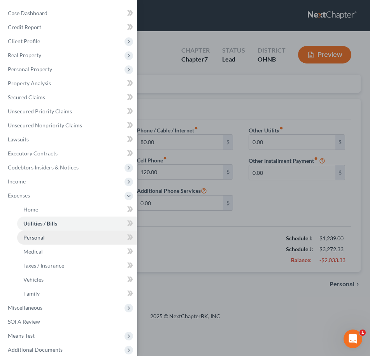
click at [61, 236] on link "Personal" at bounding box center [77, 237] width 120 height 14
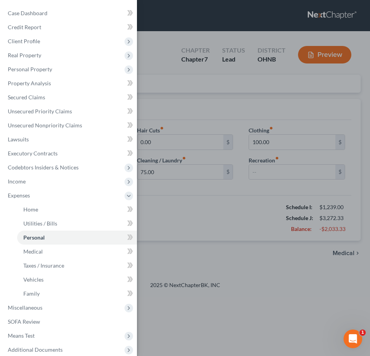
click at [175, 246] on div "Case Dashboard Payments Invoices Payments Payments Credit Report Client Profile" at bounding box center [185, 178] width 370 height 356
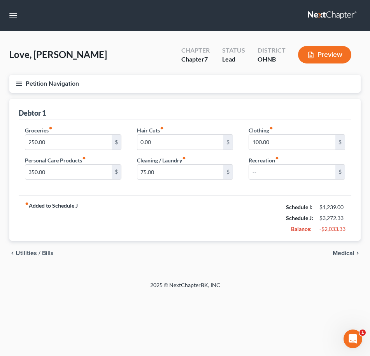
click at [16, 84] on icon "button" at bounding box center [19, 83] width 7 height 7
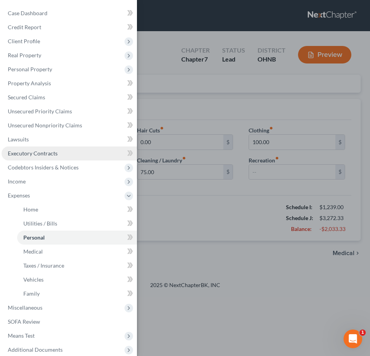
click at [74, 152] on link "Executory Contracts" at bounding box center [69, 153] width 135 height 14
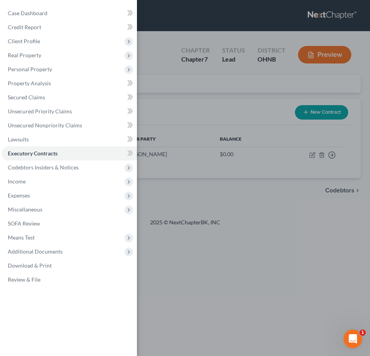
click at [195, 138] on div "Case Dashboard Payments Invoices Payments Payments Credit Report Client Profile" at bounding box center [185, 178] width 370 height 356
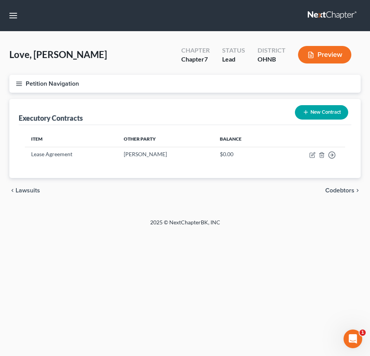
click at [18, 90] on button "Petition Navigation" at bounding box center [184, 84] width 351 height 18
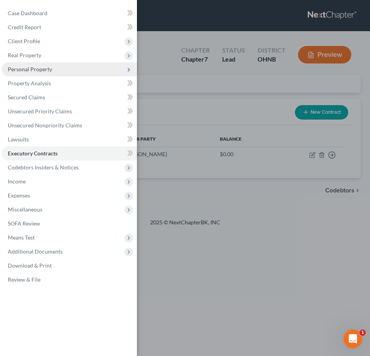
click at [37, 72] on span "Personal Property" at bounding box center [30, 69] width 44 height 7
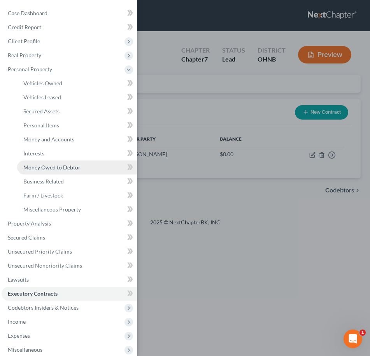
click at [50, 167] on span "Money Owed to Debtor" at bounding box center [51, 167] width 57 height 7
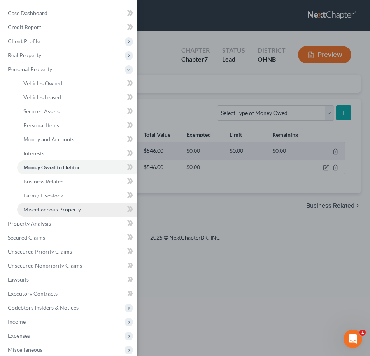
click at [68, 210] on span "Miscellaneous Property" at bounding box center [52, 209] width 58 height 7
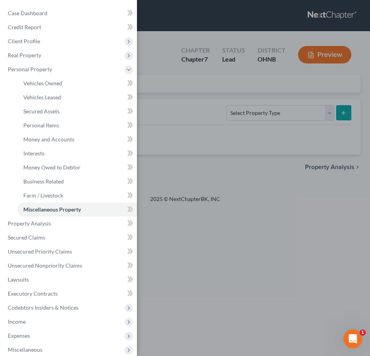
click at [219, 220] on div "Case Dashboard Payments Invoices Payments Payments Credit Report Client Profile" at bounding box center [185, 178] width 370 height 356
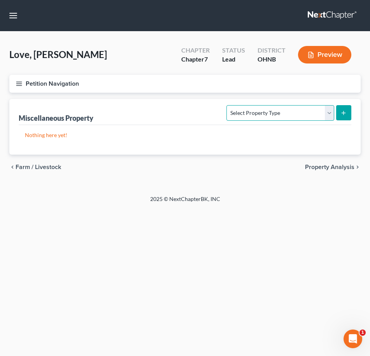
select select "transferred"
click at [345, 116] on icon "submit" at bounding box center [343, 113] width 6 height 6
select select "Ordinary (within 2 years)"
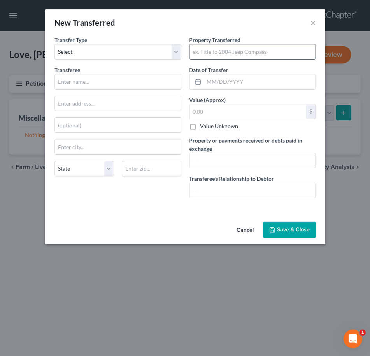
click at [224, 54] on input "text" at bounding box center [253, 51] width 126 height 15
type input "Title to 2004 Ford Explorer"
click at [231, 105] on input "text" at bounding box center [248, 111] width 117 height 15
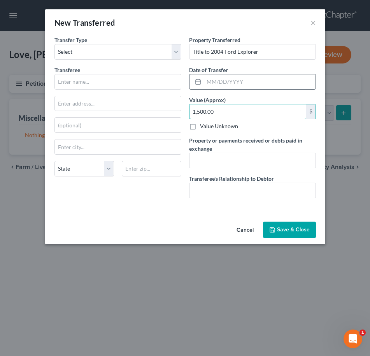
type input "1,500.00"
click at [258, 84] on input "text" at bounding box center [260, 81] width 112 height 15
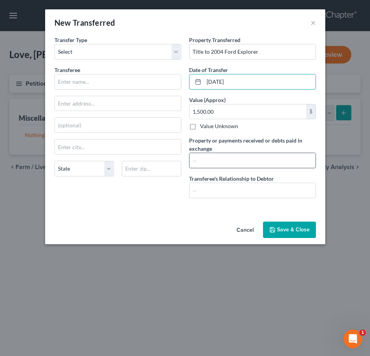
type input "03/01/2025"
type input "%"
click at [193, 161] on input "$1500.00" at bounding box center [253, 160] width 126 height 15
click at [195, 161] on input "$1500.00" at bounding box center [253, 160] width 126 height 15
click at [234, 161] on input "1500.00" at bounding box center [253, 160] width 126 height 15
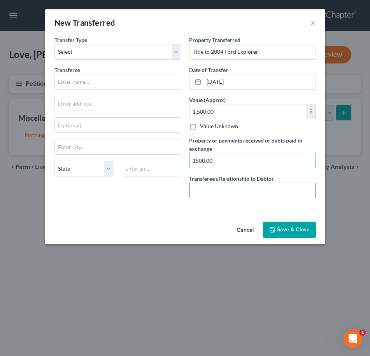
type input "1500.00"
click at [222, 194] on input "text" at bounding box center [253, 190] width 126 height 15
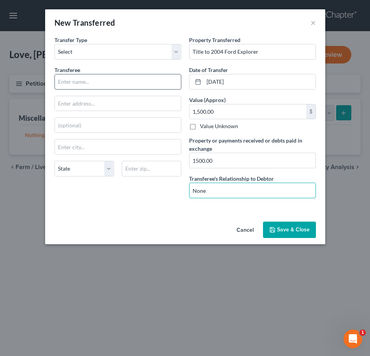
type input "None"
type input "r"
type input "Terry Daniels"
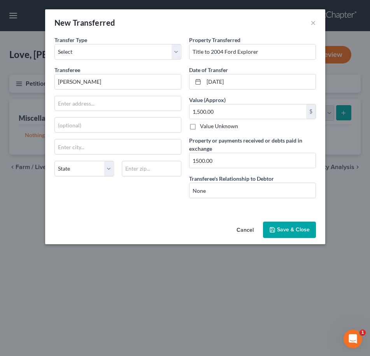
click at [287, 232] on button "Save & Close" at bounding box center [289, 229] width 53 height 16
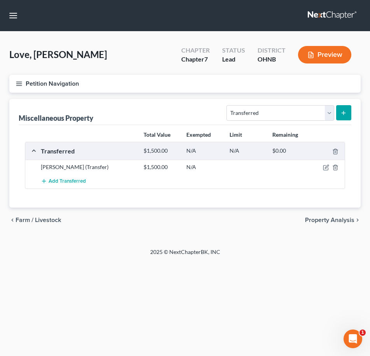
click at [23, 86] on button "Petition Navigation" at bounding box center [184, 84] width 351 height 18
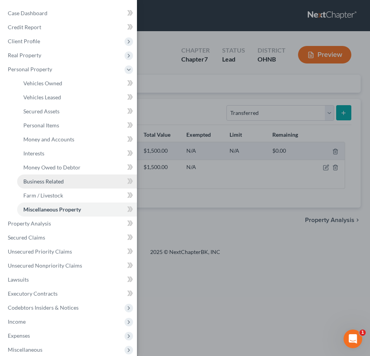
click at [37, 185] on link "Business Related" at bounding box center [77, 181] width 120 height 14
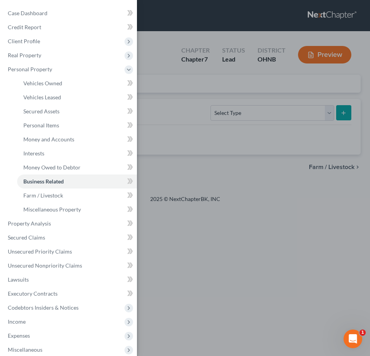
click at [221, 205] on div "Case Dashboard Payments Invoices Payments Payments Credit Report Client Profile" at bounding box center [185, 178] width 370 height 356
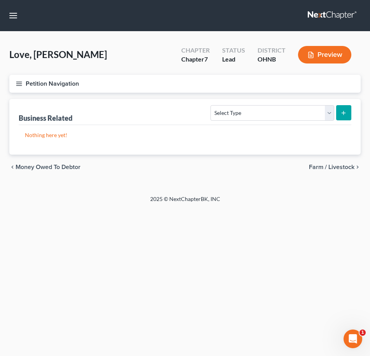
click at [12, 77] on button "Petition Navigation" at bounding box center [184, 84] width 351 height 18
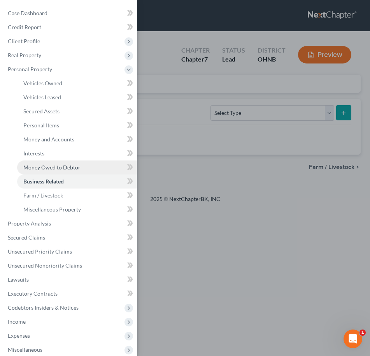
click at [51, 167] on span "Money Owed to Debtor" at bounding box center [51, 167] width 57 height 7
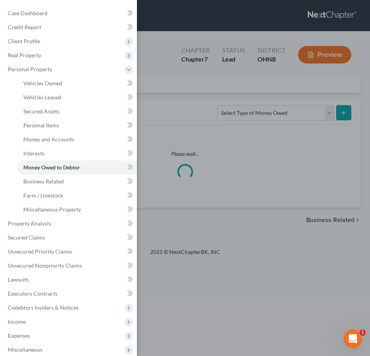
click at [200, 150] on div "Case Dashboard Payments Invoices Payments Payments Credit Report Client Profile" at bounding box center [185, 178] width 370 height 356
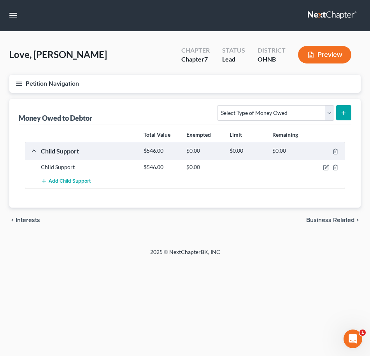
click at [25, 88] on button "Petition Navigation" at bounding box center [184, 84] width 351 height 18
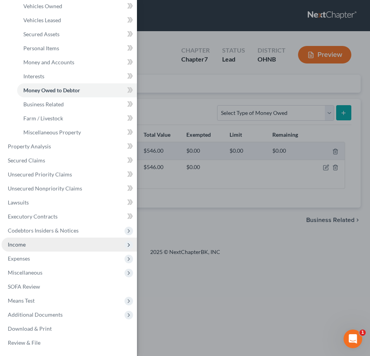
click at [42, 246] on span "Income" at bounding box center [69, 244] width 135 height 14
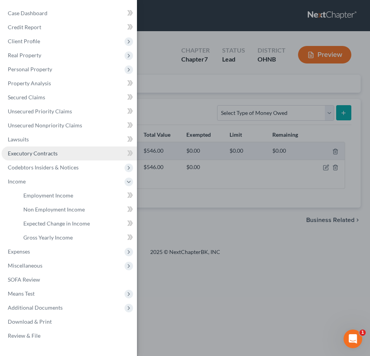
click at [49, 152] on span "Executory Contracts" at bounding box center [33, 153] width 50 height 7
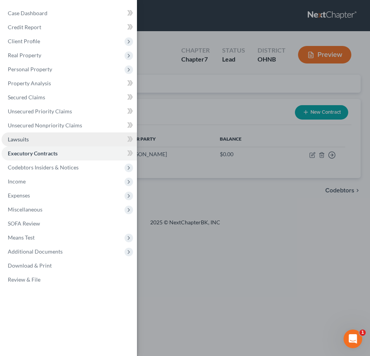
click at [42, 134] on link "Lawsuits" at bounding box center [69, 139] width 135 height 14
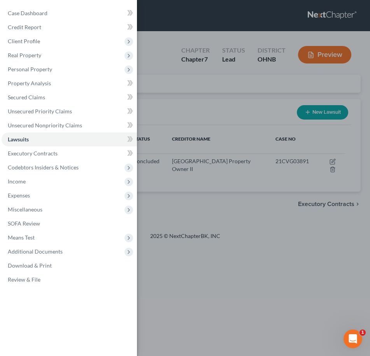
click at [225, 205] on div "Case Dashboard Payments Invoices Payments Payments Credit Report Client Profile" at bounding box center [185, 178] width 370 height 356
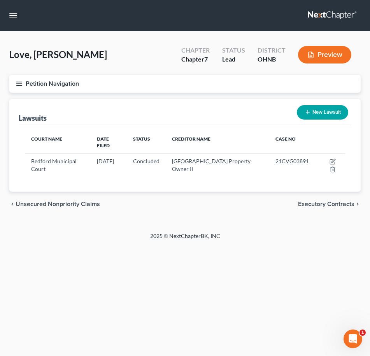
click at [14, 84] on button "Petition Navigation" at bounding box center [184, 84] width 351 height 18
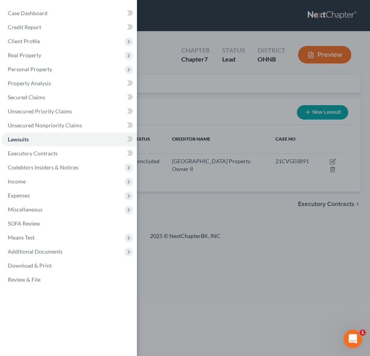
click at [184, 314] on div "Case Dashboard Payments Invoices Payments Payments Credit Report Client Profile" at bounding box center [185, 178] width 370 height 356
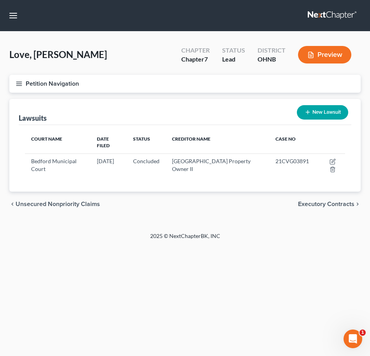
click at [23, 82] on button "Petition Navigation" at bounding box center [184, 84] width 351 height 18
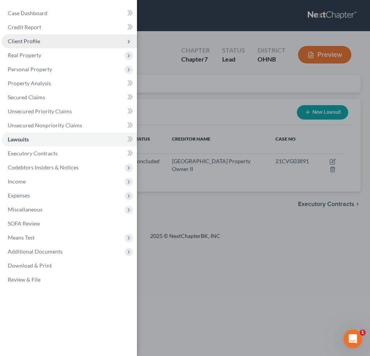
click at [92, 41] on span "Client Profile" at bounding box center [69, 41] width 135 height 14
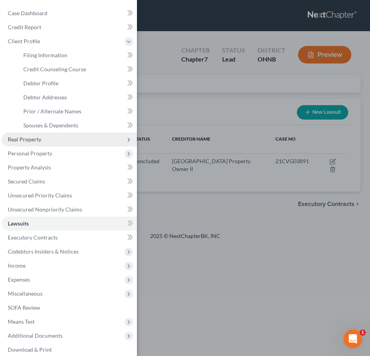
click at [65, 139] on span "Real Property" at bounding box center [69, 139] width 135 height 14
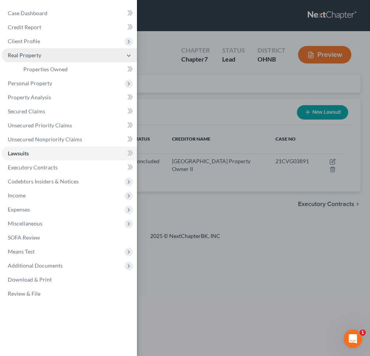
click at [131, 55] on icon at bounding box center [129, 56] width 6 height 6
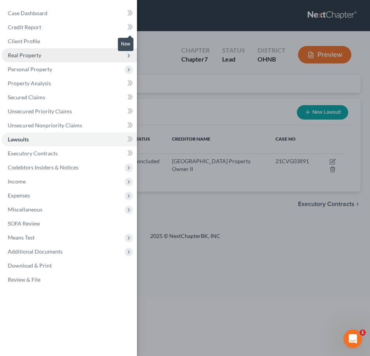
click at [127, 26] on icon at bounding box center [130, 27] width 6 height 10
click at [130, 25] on icon at bounding box center [129, 26] width 4 height 5
click at [130, 26] on icon at bounding box center [129, 26] width 4 height 5
click at [129, 28] on icon at bounding box center [129, 26] width 4 height 5
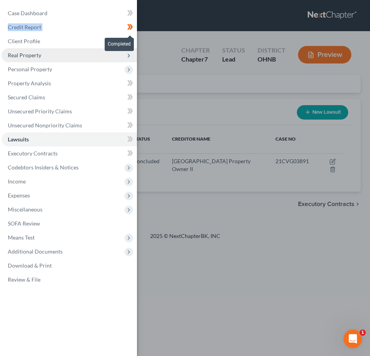
click at [129, 28] on icon at bounding box center [129, 26] width 4 height 5
click at [121, 39] on div "New" at bounding box center [126, 44] width 16 height 13
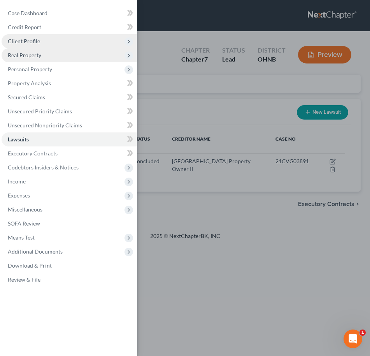
click at [69, 39] on span "Client Profile" at bounding box center [69, 41] width 135 height 14
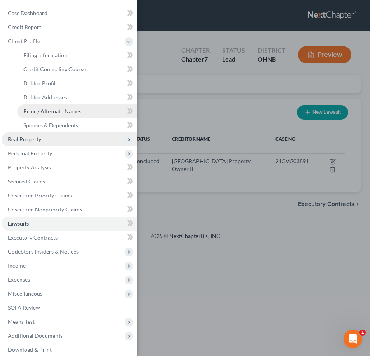
click at [54, 115] on link "Prior / Alternate Names" at bounding box center [77, 111] width 120 height 14
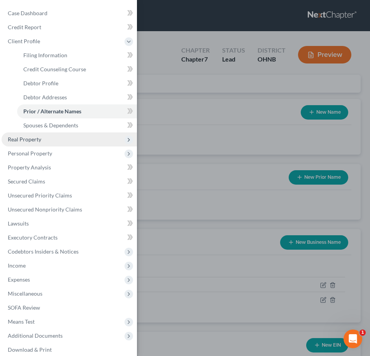
click at [174, 194] on div "Case Dashboard Payments Invoices Payments Payments Credit Report Client Profile" at bounding box center [185, 178] width 370 height 356
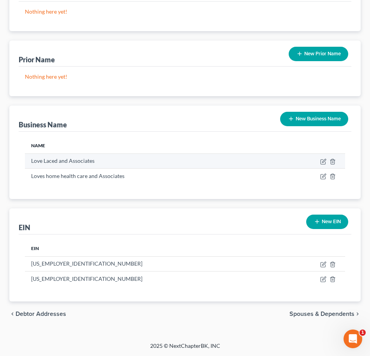
scroll to position [123, 0]
click at [332, 163] on line "button" at bounding box center [332, 162] width 0 height 2
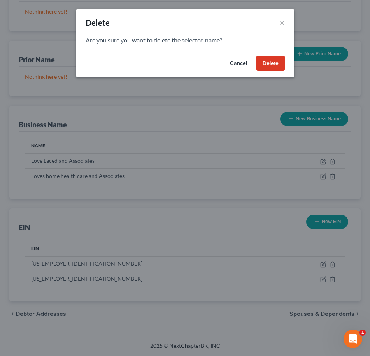
click at [272, 61] on button "Delete" at bounding box center [270, 64] width 28 height 16
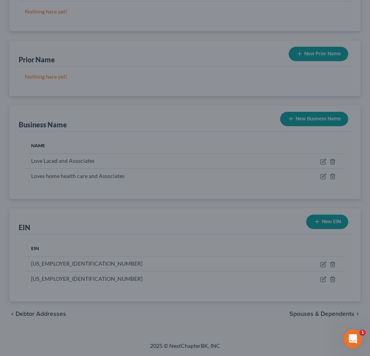
scroll to position [109, 0]
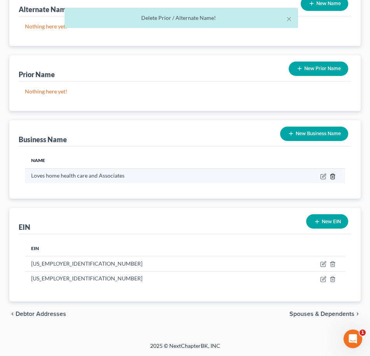
click at [333, 175] on icon "button" at bounding box center [333, 176] width 6 height 6
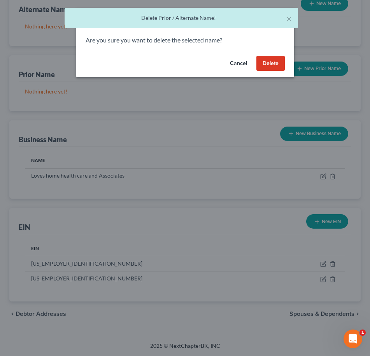
click at [278, 62] on button "Delete" at bounding box center [270, 64] width 28 height 16
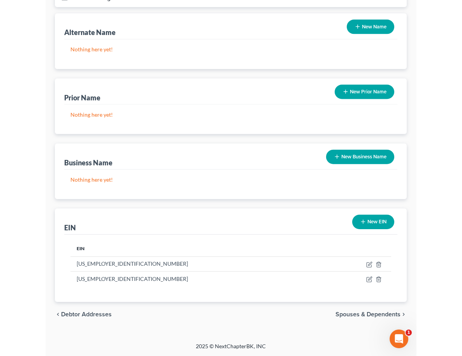
scroll to position [85, 0]
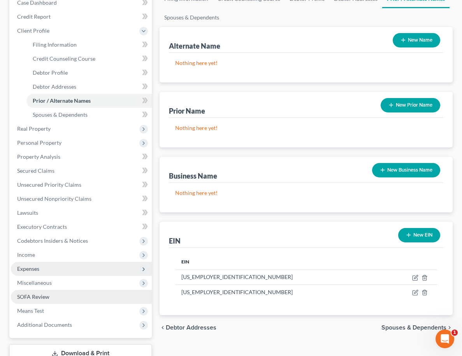
click at [52, 298] on link "SOFA Review" at bounding box center [81, 297] width 141 height 14
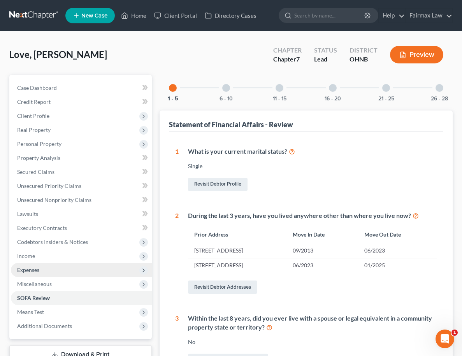
click at [433, 95] on div "26 - 28" at bounding box center [439, 88] width 26 height 26
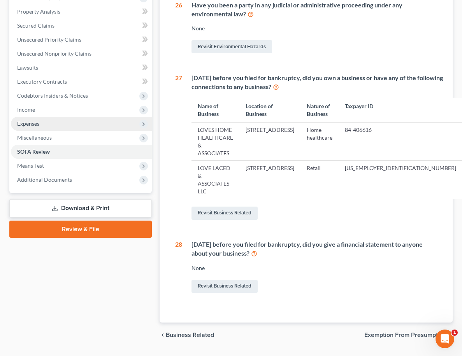
scroll to position [109, 0]
